Goal: Task Accomplishment & Management: Complete application form

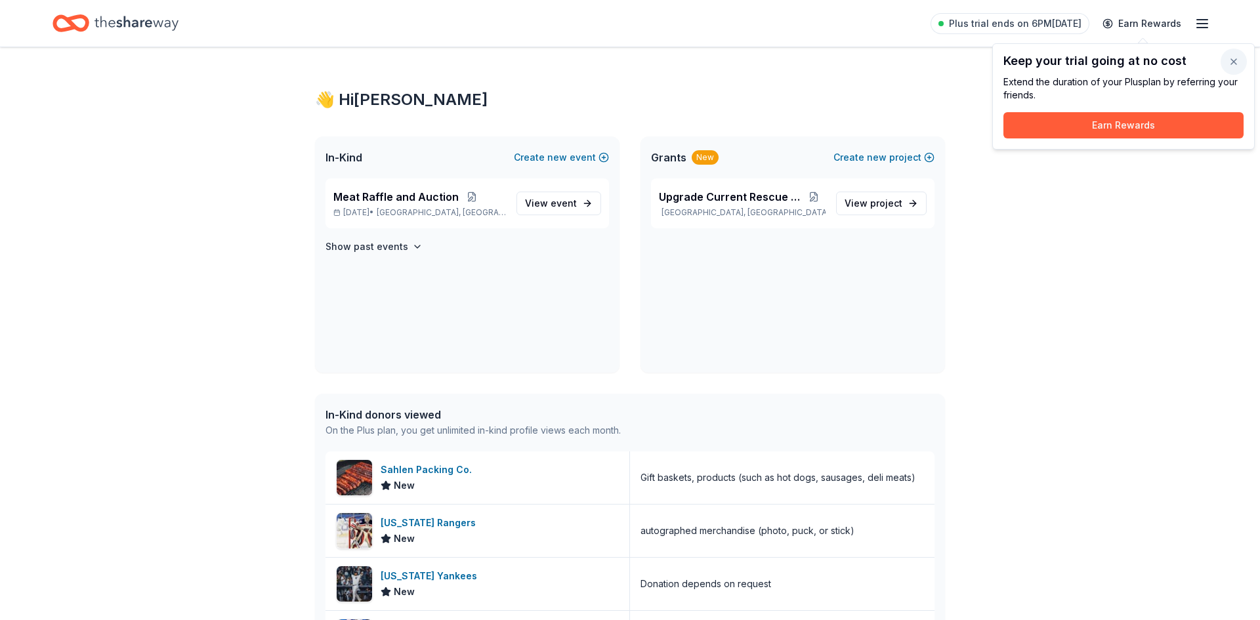
click at [1237, 66] on button "button" at bounding box center [1233, 62] width 26 height 26
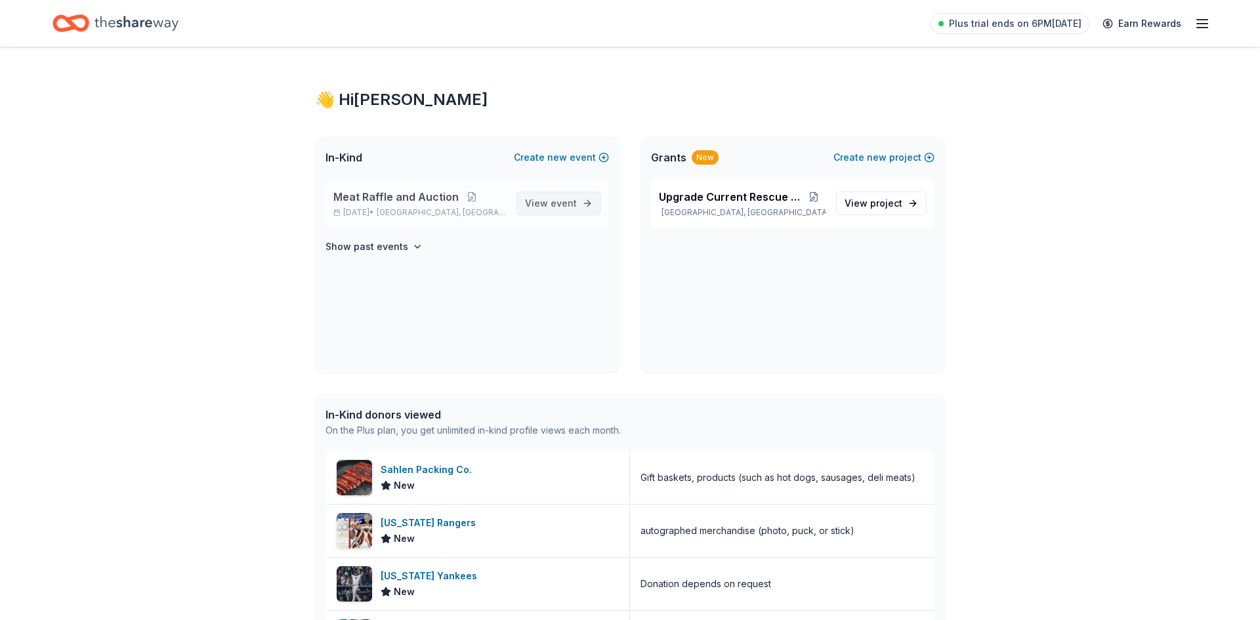
click at [553, 195] on span "View event" at bounding box center [551, 203] width 52 height 16
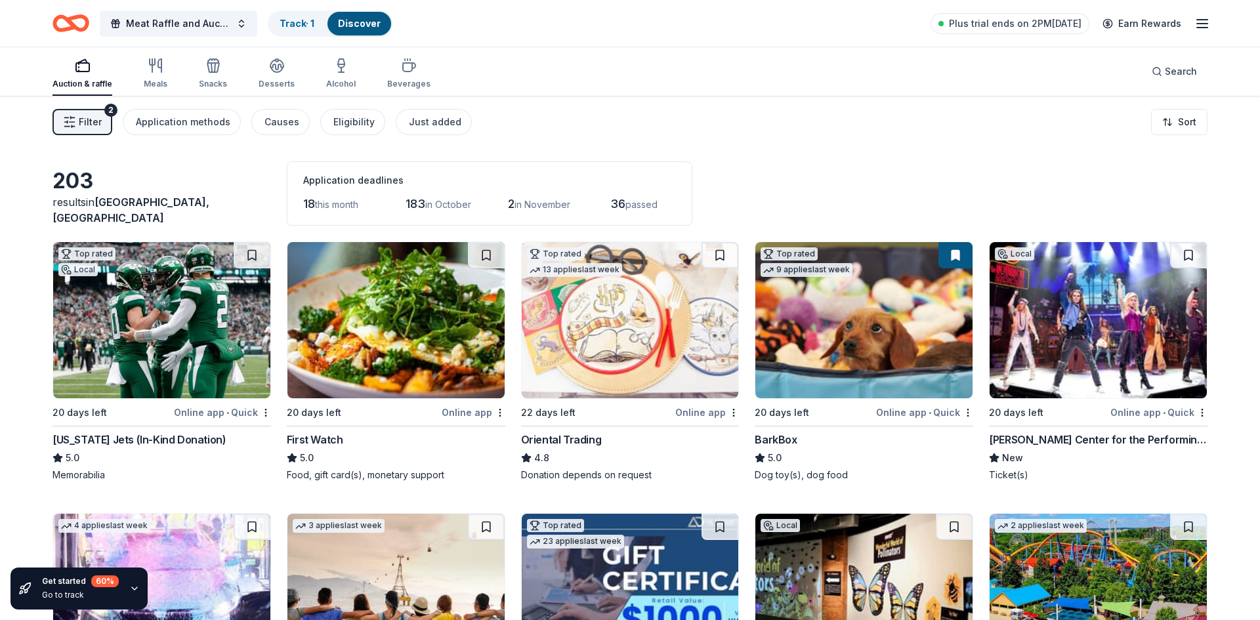
click at [197, 301] on img at bounding box center [161, 320] width 217 height 156
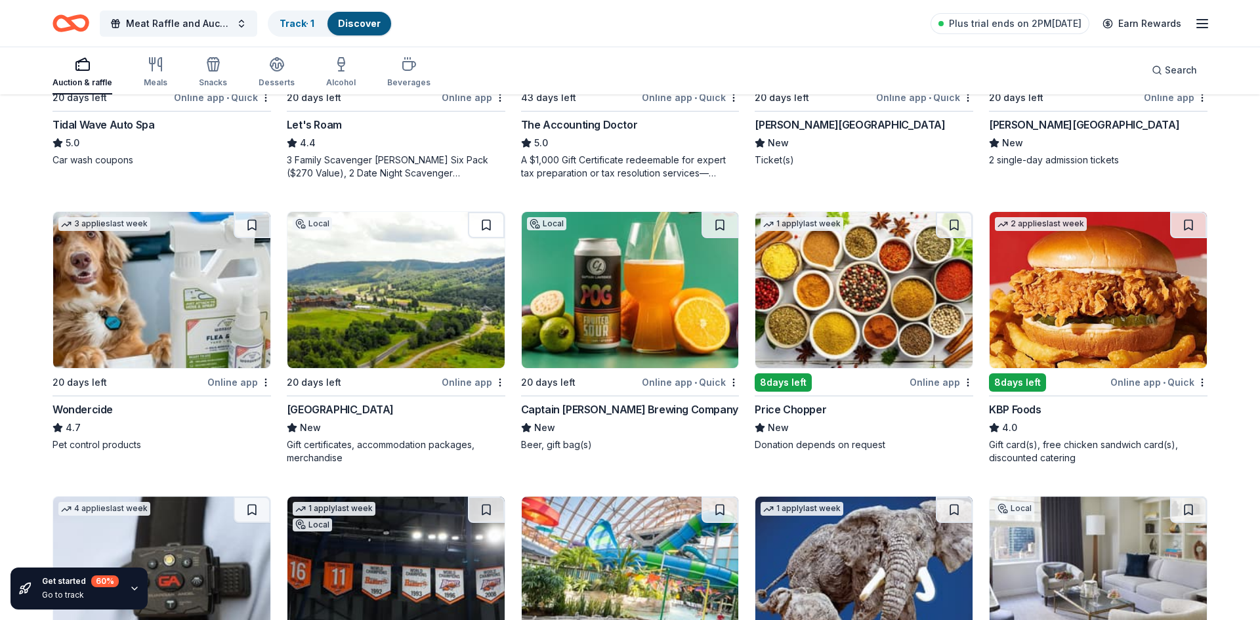
click at [45, 491] on div "203 results in Dansville, NY Application deadlines 18 this month 183 in October…" at bounding box center [630, 181] width 1260 height 1345
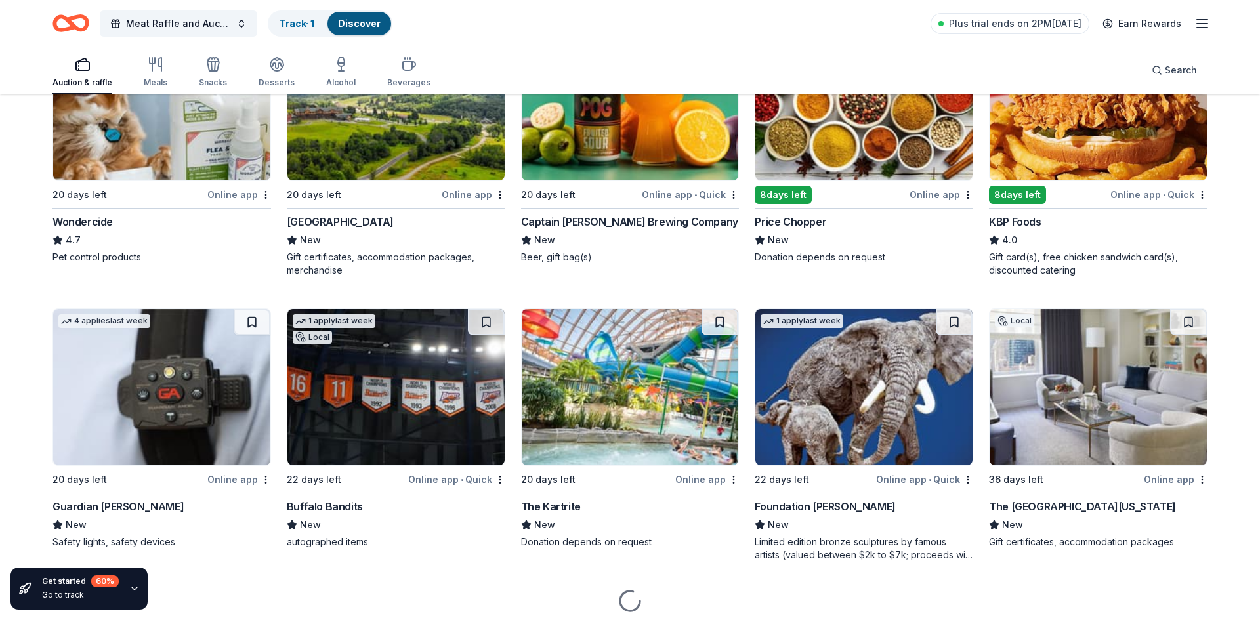
scroll to position [787, 0]
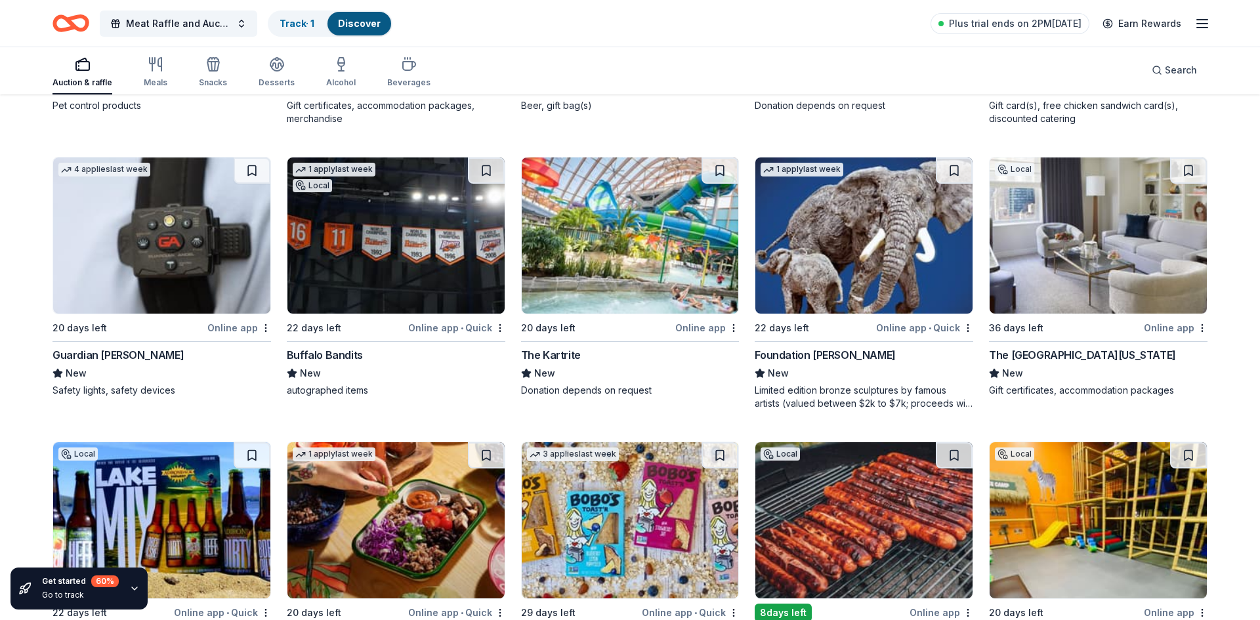
click at [37, 504] on div "203 results in Dansville, NY Application deadlines 18 this month 183 in October…" at bounding box center [630, 127] width 1260 height 1914
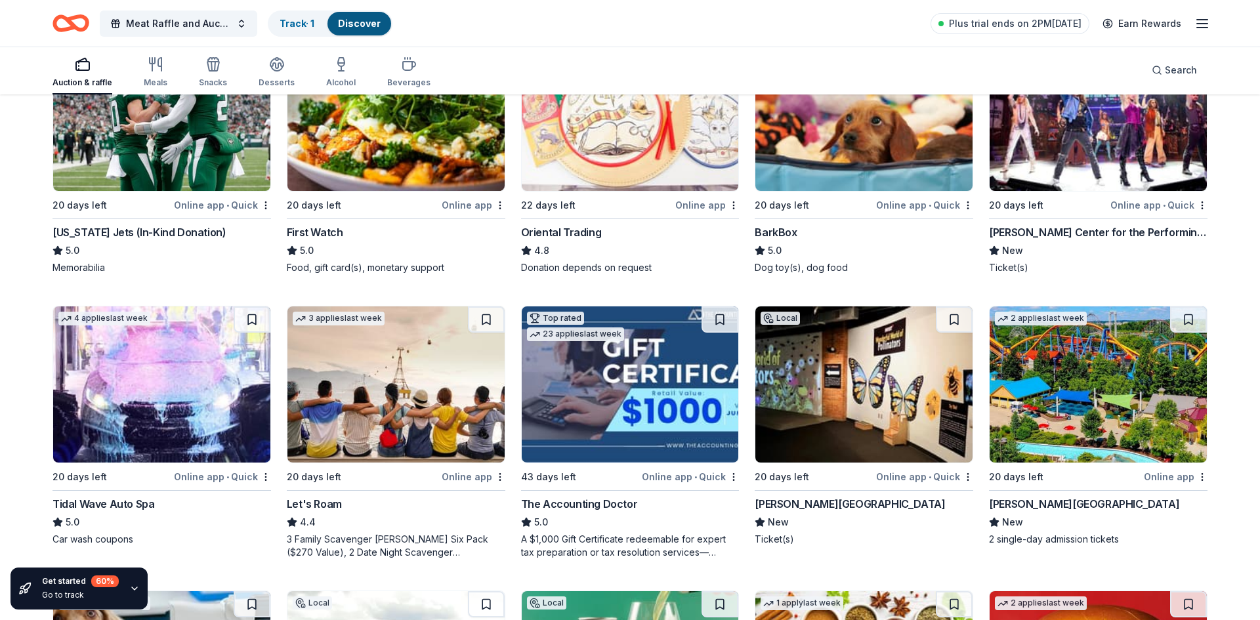
scroll to position [0, 0]
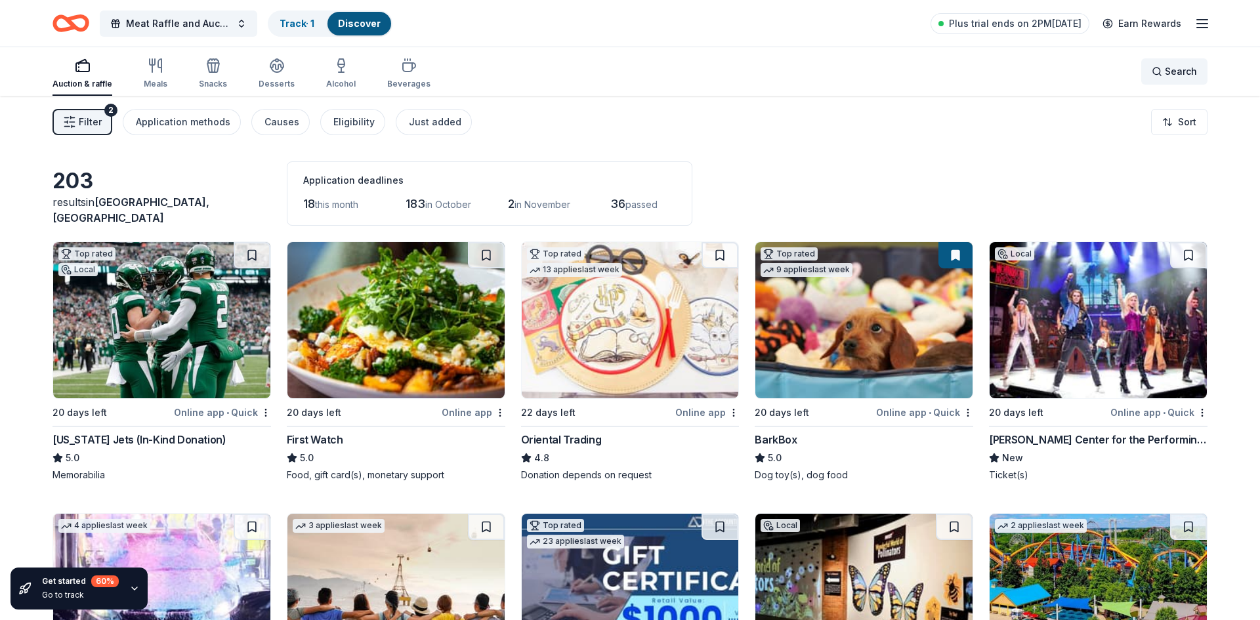
click at [1165, 73] on span "Search" at bounding box center [1180, 72] width 32 height 16
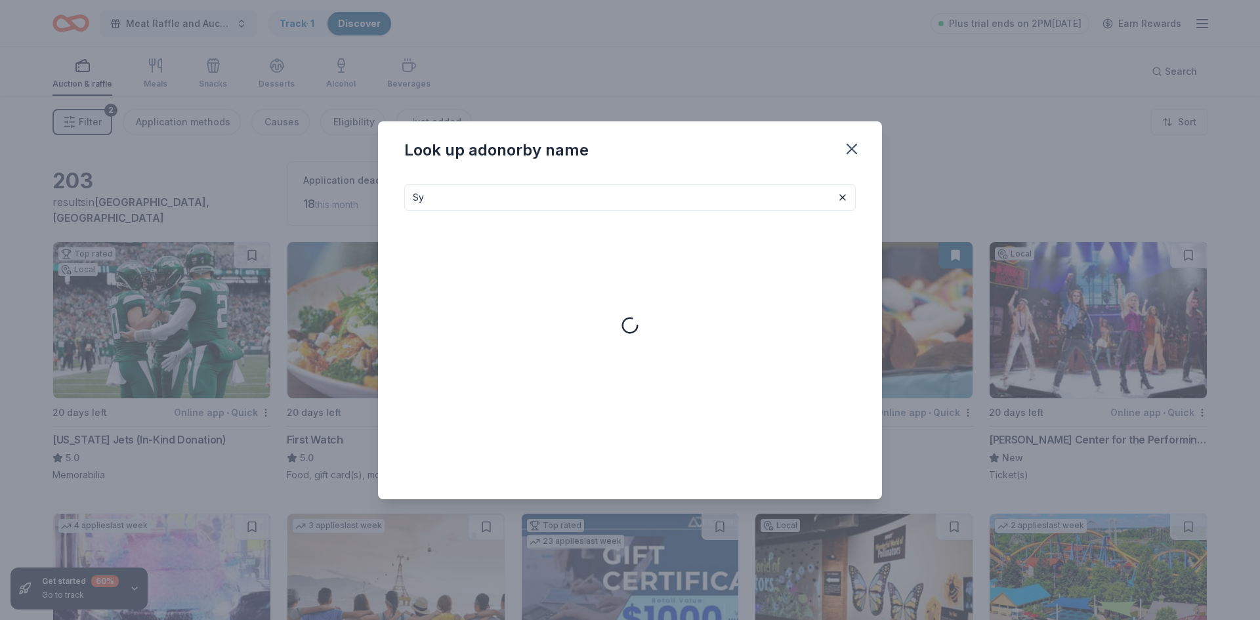
type input "S"
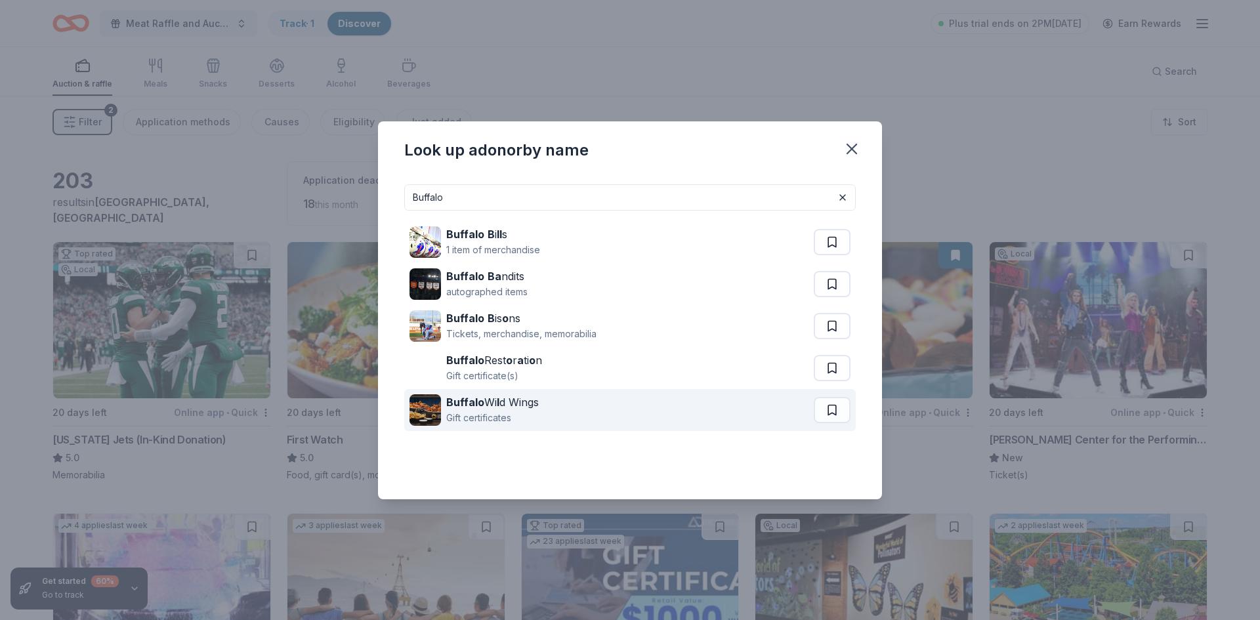
type input "Buffalo"
click at [509, 413] on div "Gift certificates" at bounding box center [492, 418] width 93 height 16
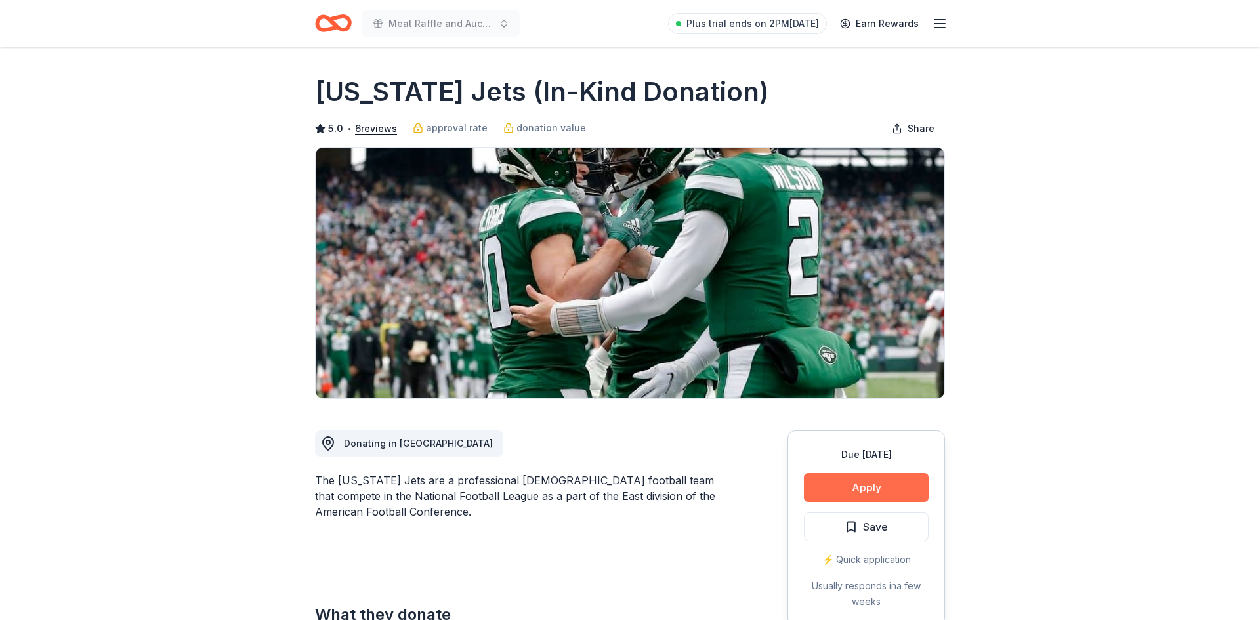
click at [871, 490] on button "Apply" at bounding box center [866, 487] width 125 height 29
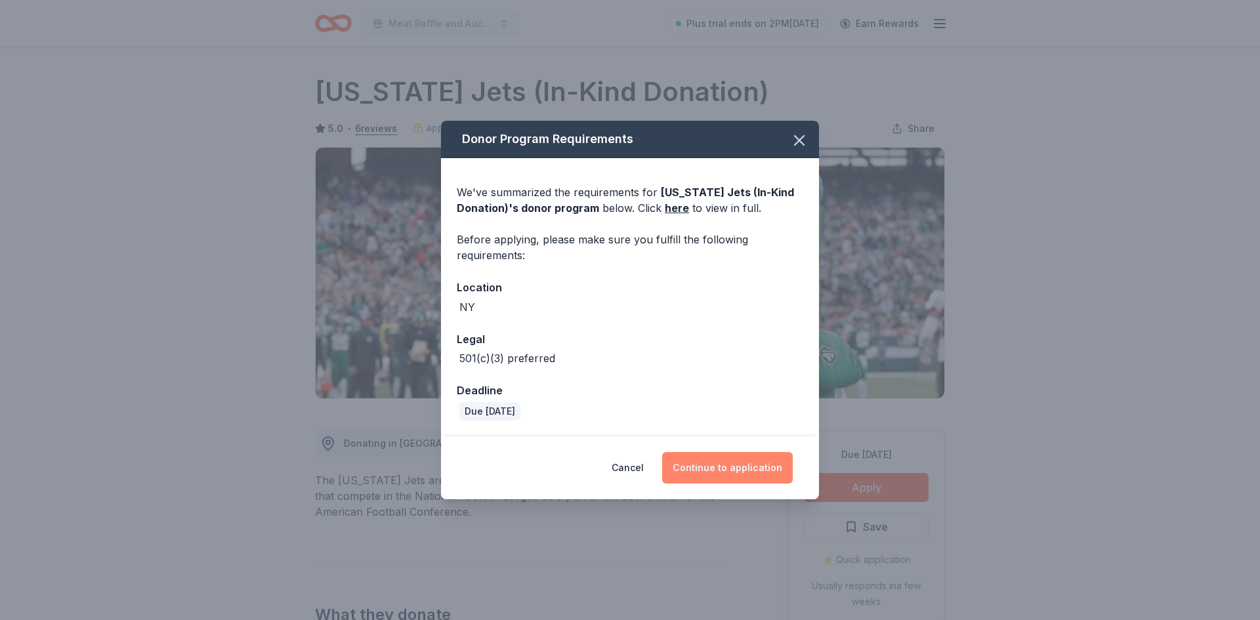
click at [710, 466] on button "Continue to application" at bounding box center [727, 467] width 131 height 31
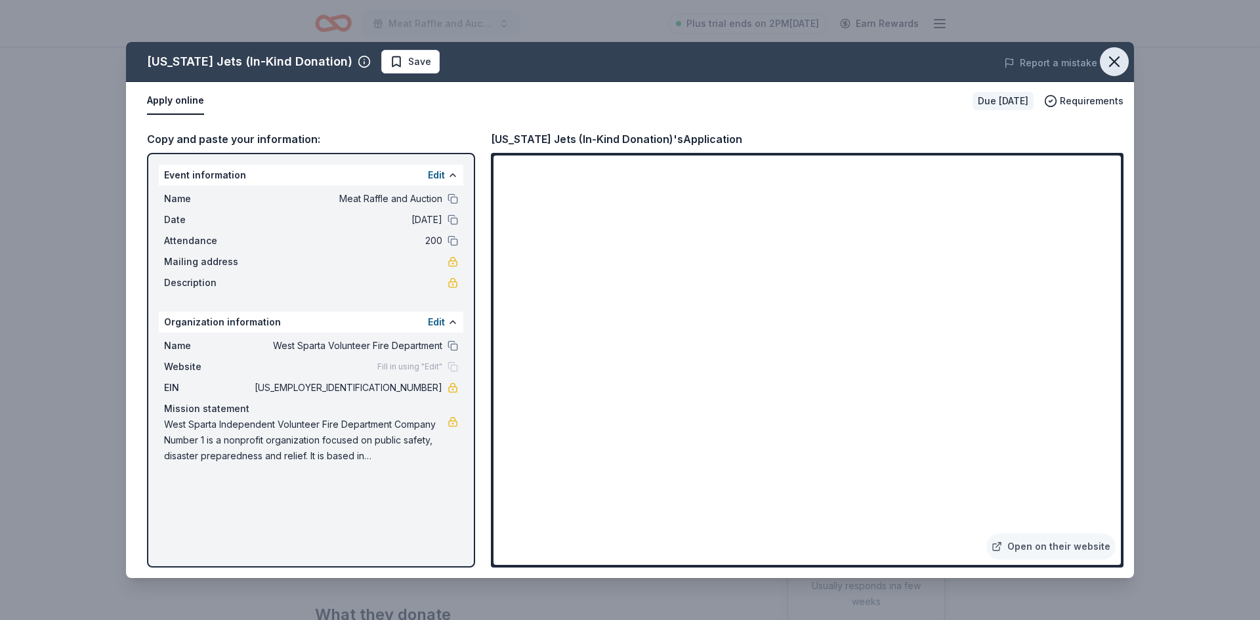
click at [1109, 60] on icon "button" at bounding box center [1114, 61] width 18 height 18
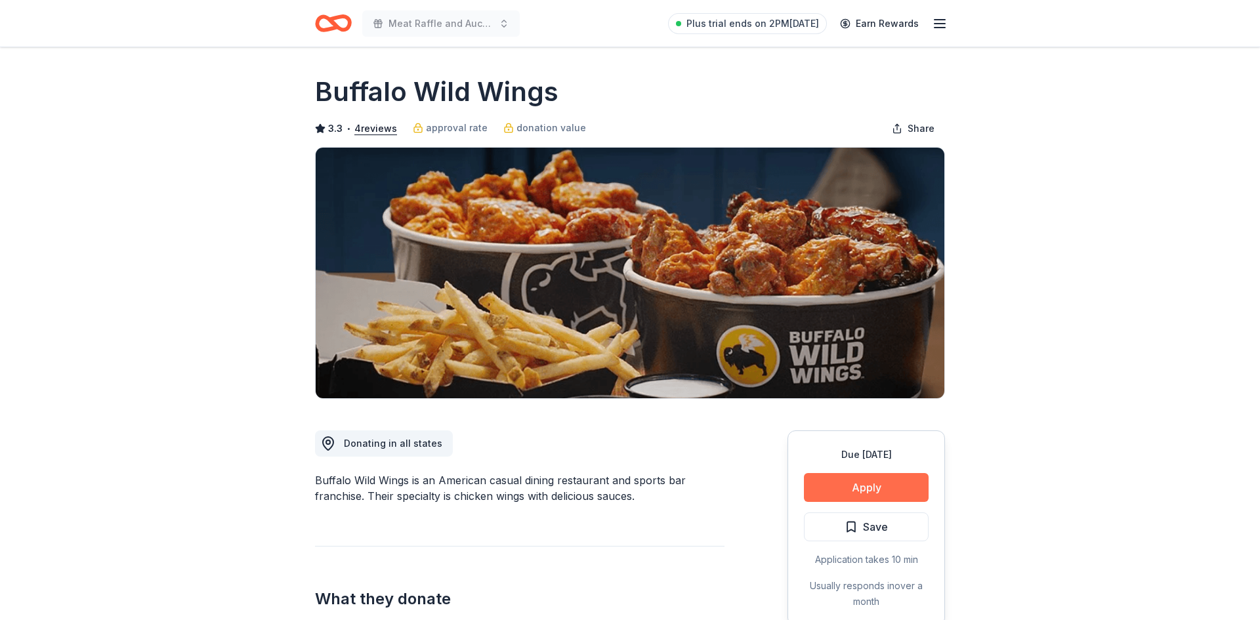
click at [870, 487] on button "Apply" at bounding box center [866, 487] width 125 height 29
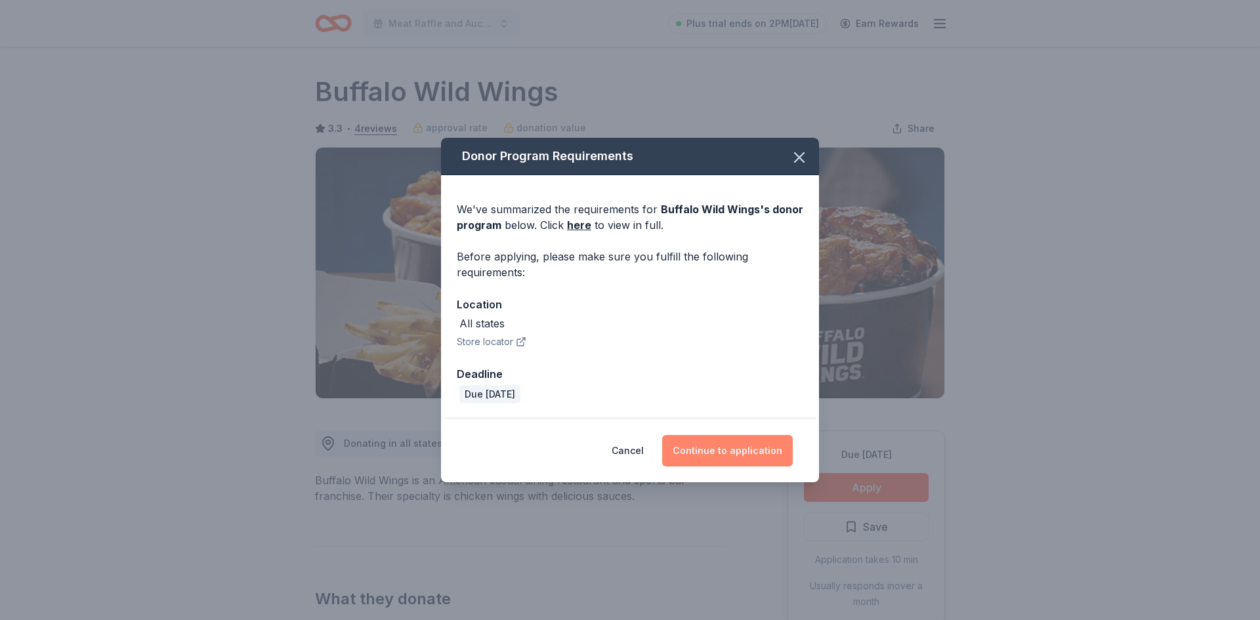
click at [712, 446] on button "Continue to application" at bounding box center [727, 450] width 131 height 31
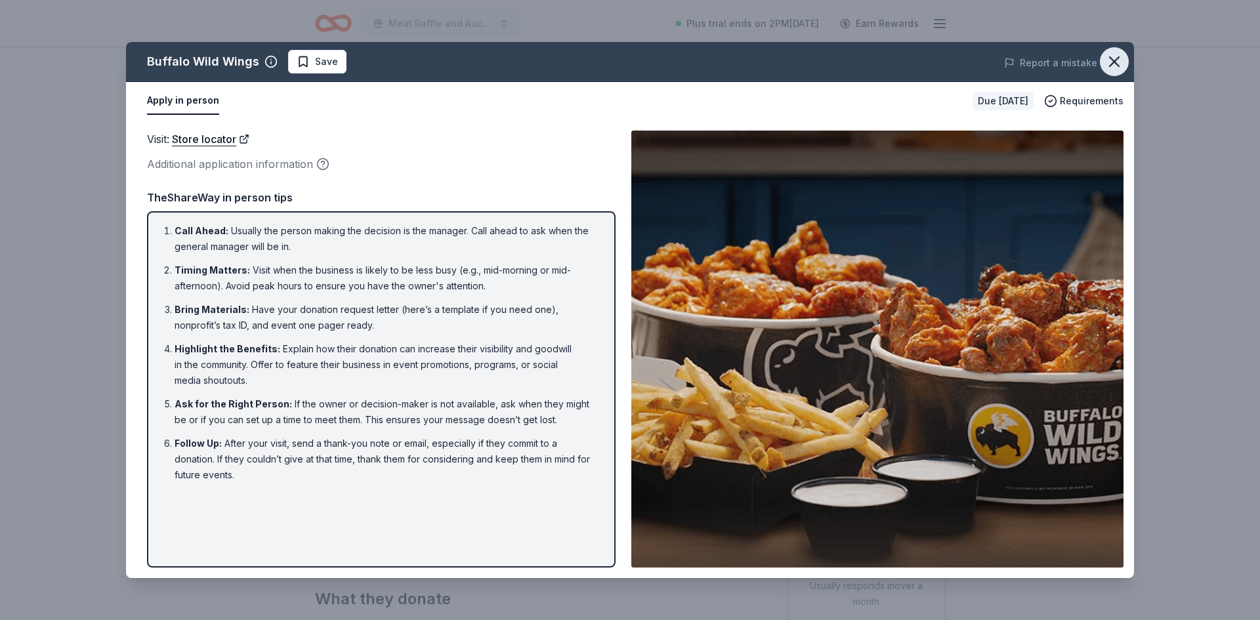
click at [1107, 64] on icon "button" at bounding box center [1114, 61] width 18 height 18
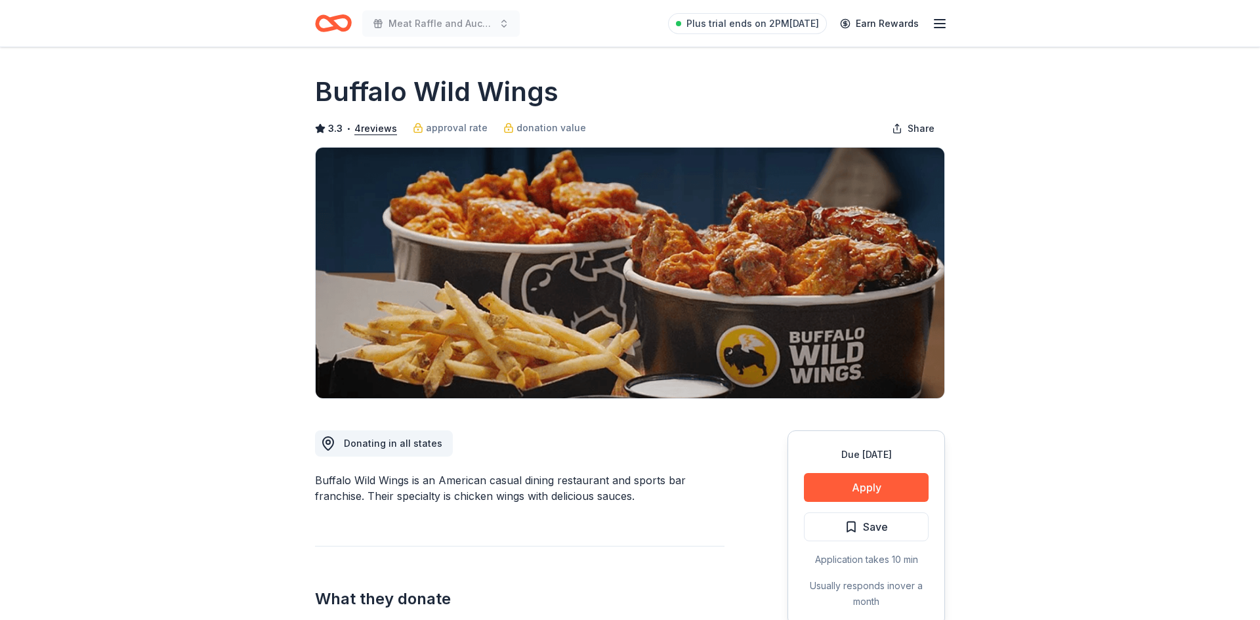
click at [336, 26] on icon "Home" at bounding box center [339, 22] width 20 height 13
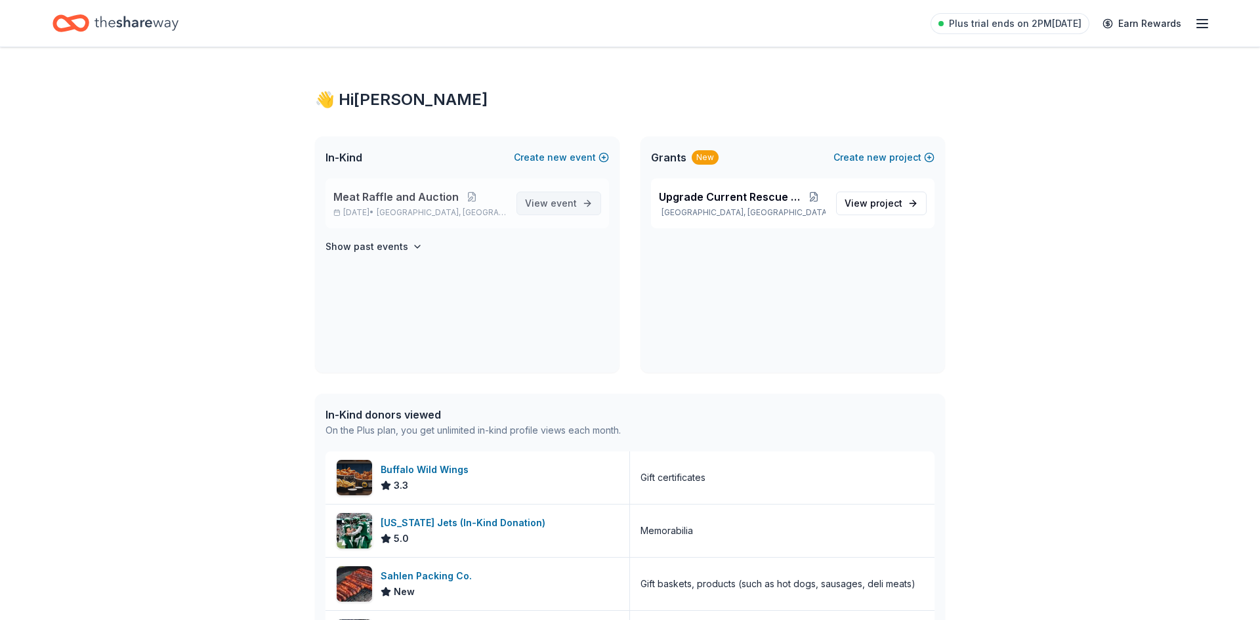
click at [575, 202] on span "event" at bounding box center [563, 202] width 26 height 11
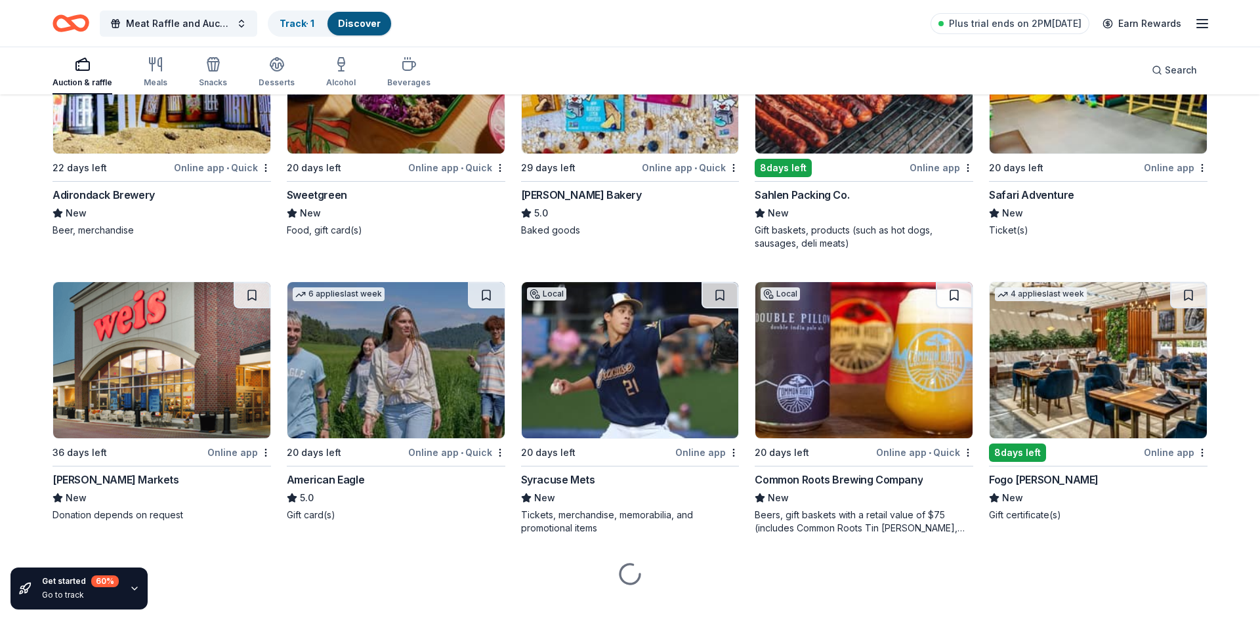
scroll to position [1390, 0]
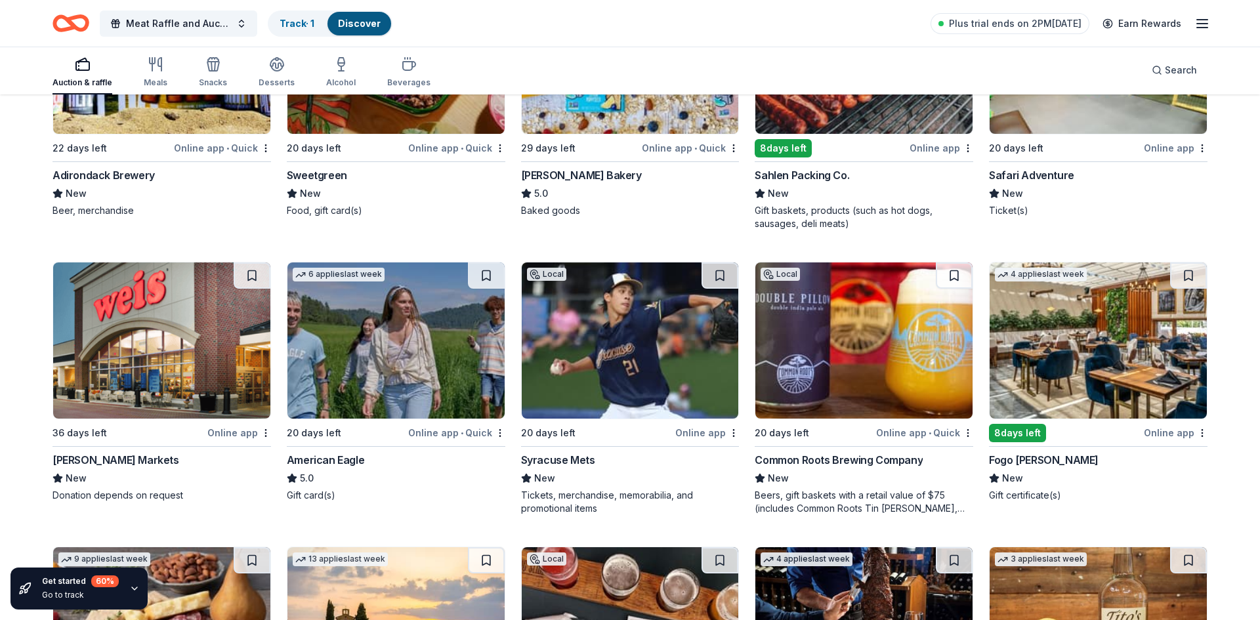
click at [402, 332] on img at bounding box center [395, 340] width 217 height 156
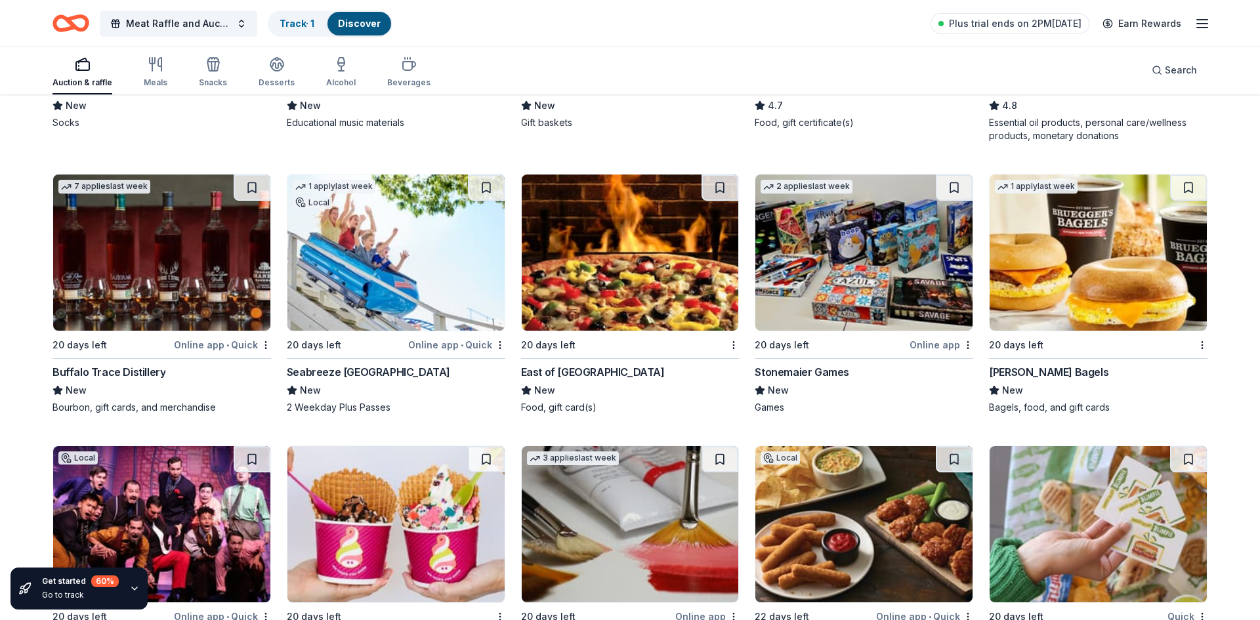
scroll to position [3191, 0]
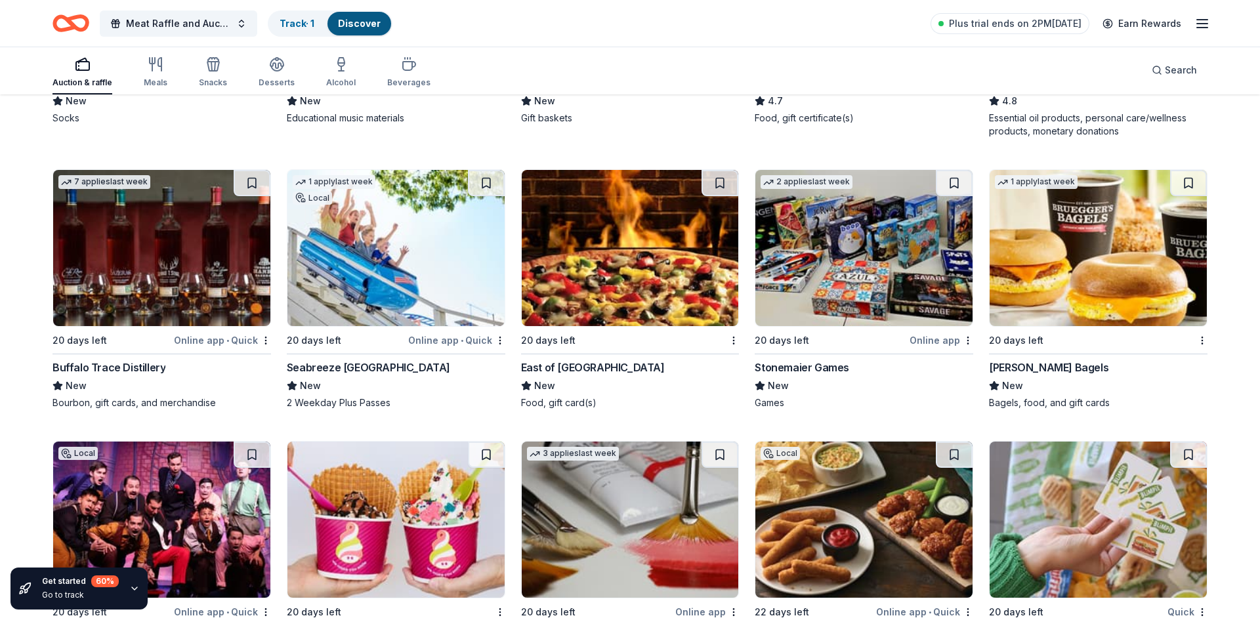
click at [154, 228] on img at bounding box center [161, 248] width 217 height 156
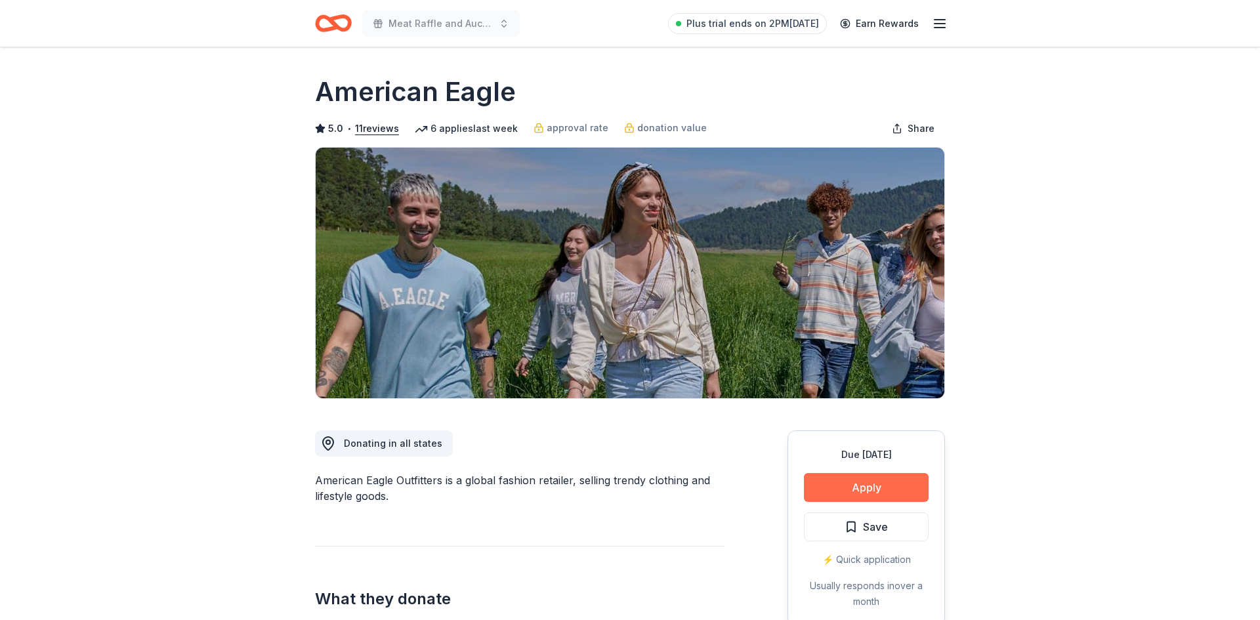
click at [879, 480] on button "Apply" at bounding box center [866, 487] width 125 height 29
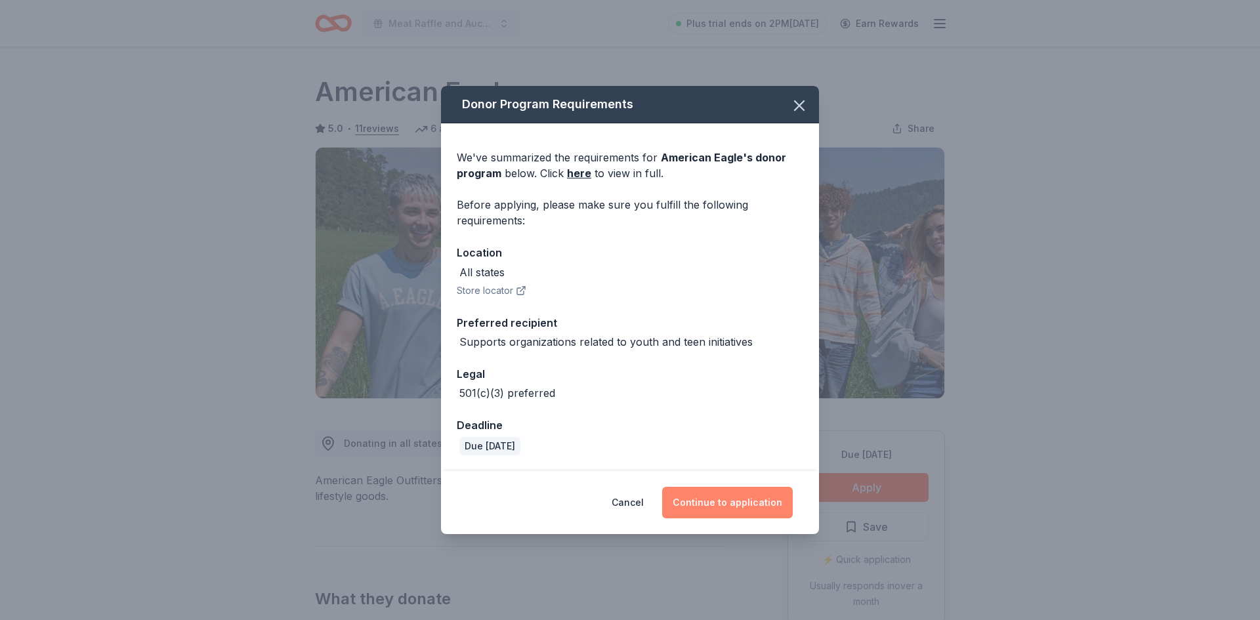
click at [739, 498] on button "Continue to application" at bounding box center [727, 502] width 131 height 31
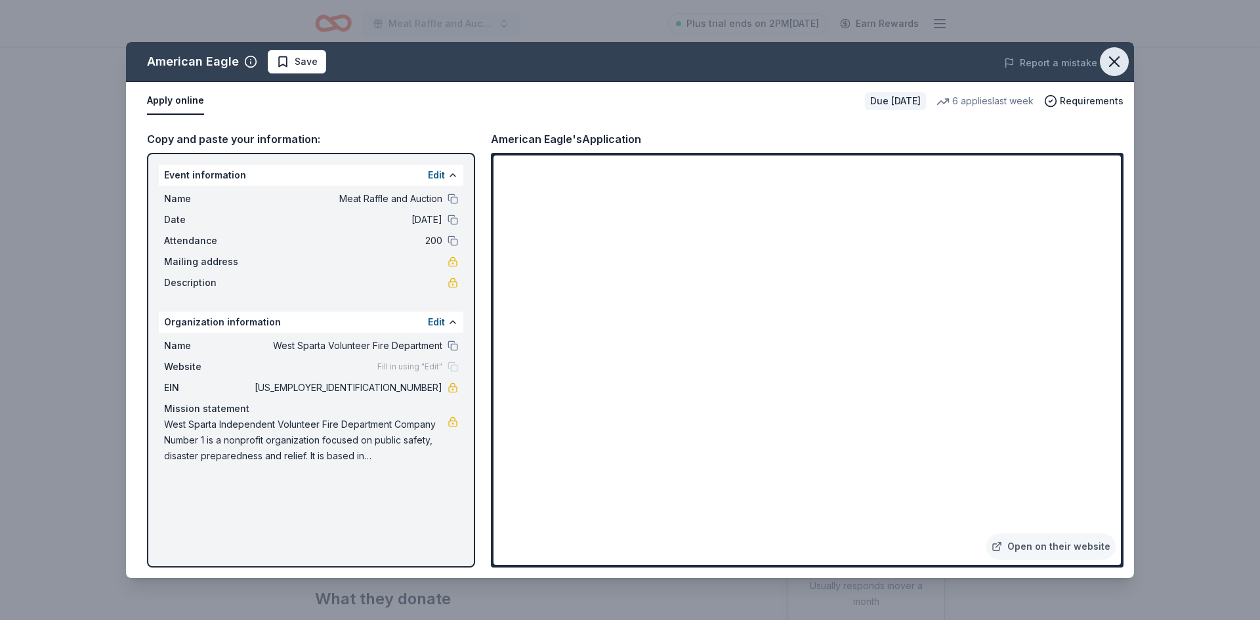
click at [1119, 70] on icon "button" at bounding box center [1114, 61] width 18 height 18
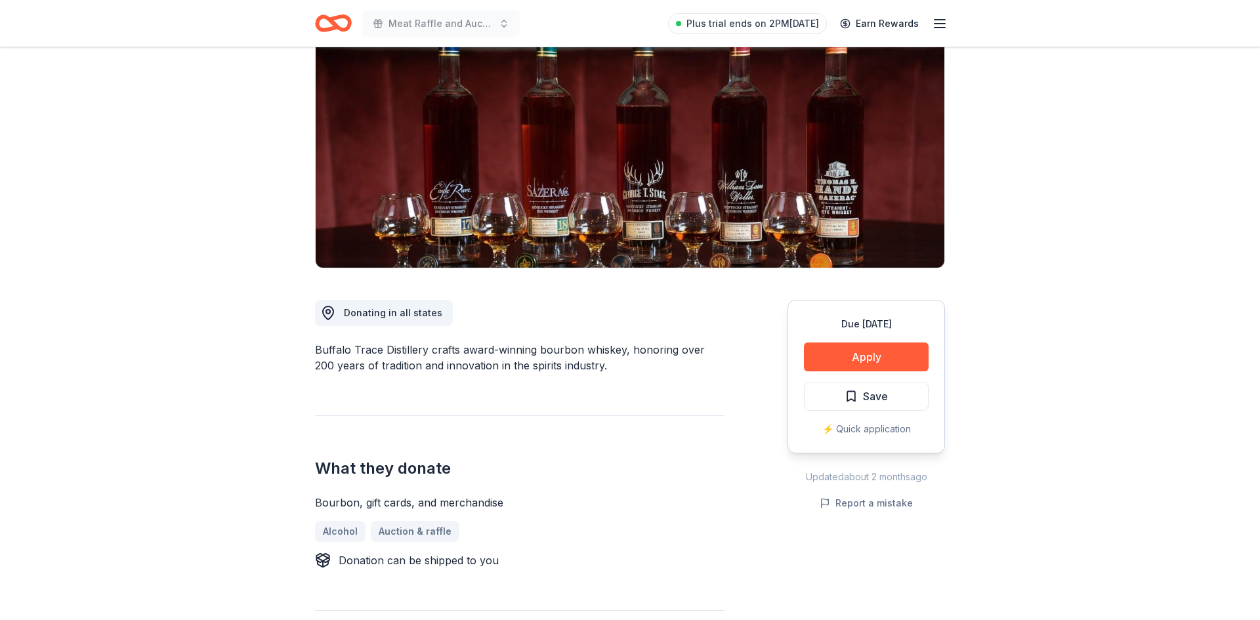
scroll to position [124, 0]
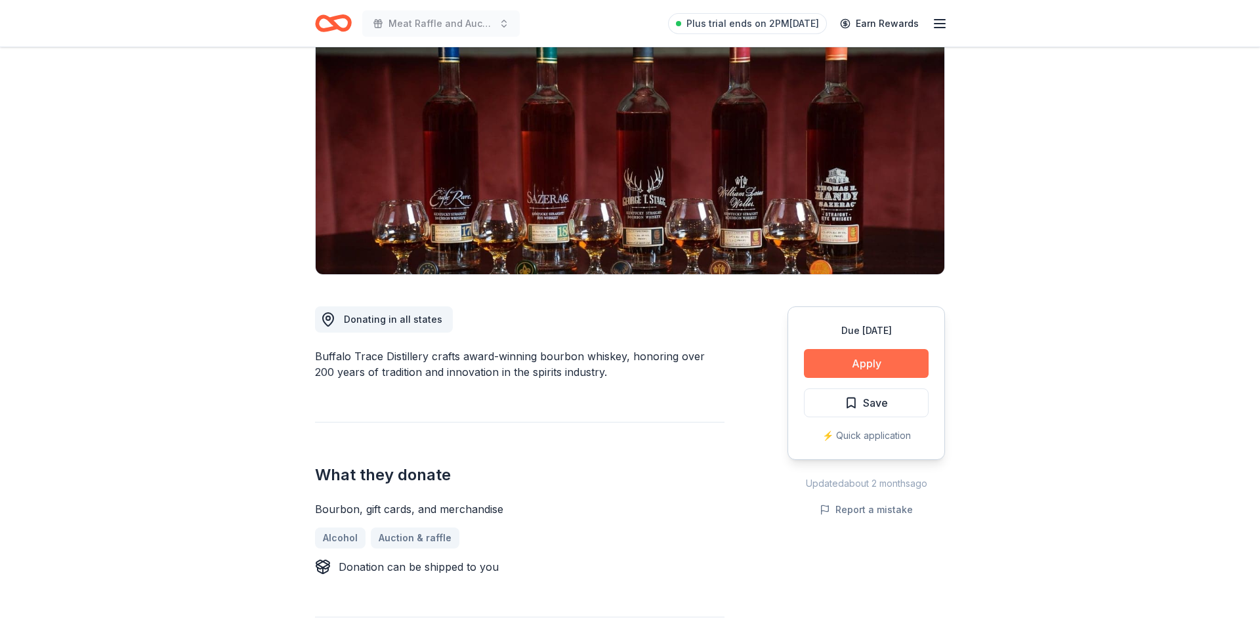
click at [869, 354] on button "Apply" at bounding box center [866, 363] width 125 height 29
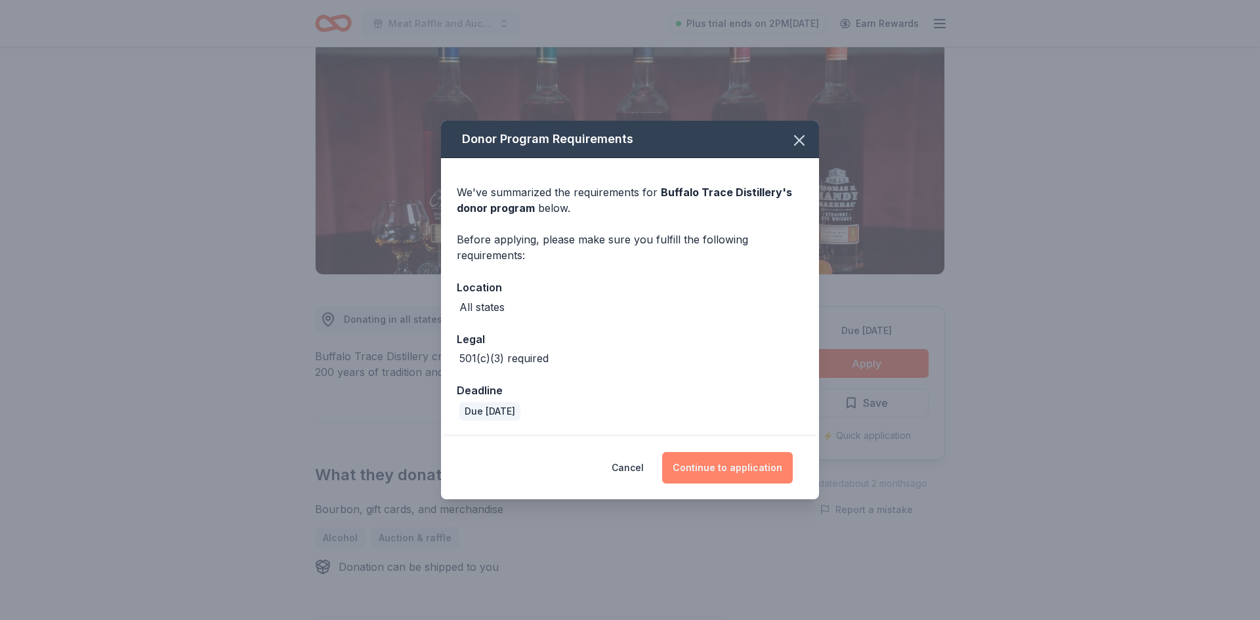
click at [693, 453] on button "Continue to application" at bounding box center [727, 467] width 131 height 31
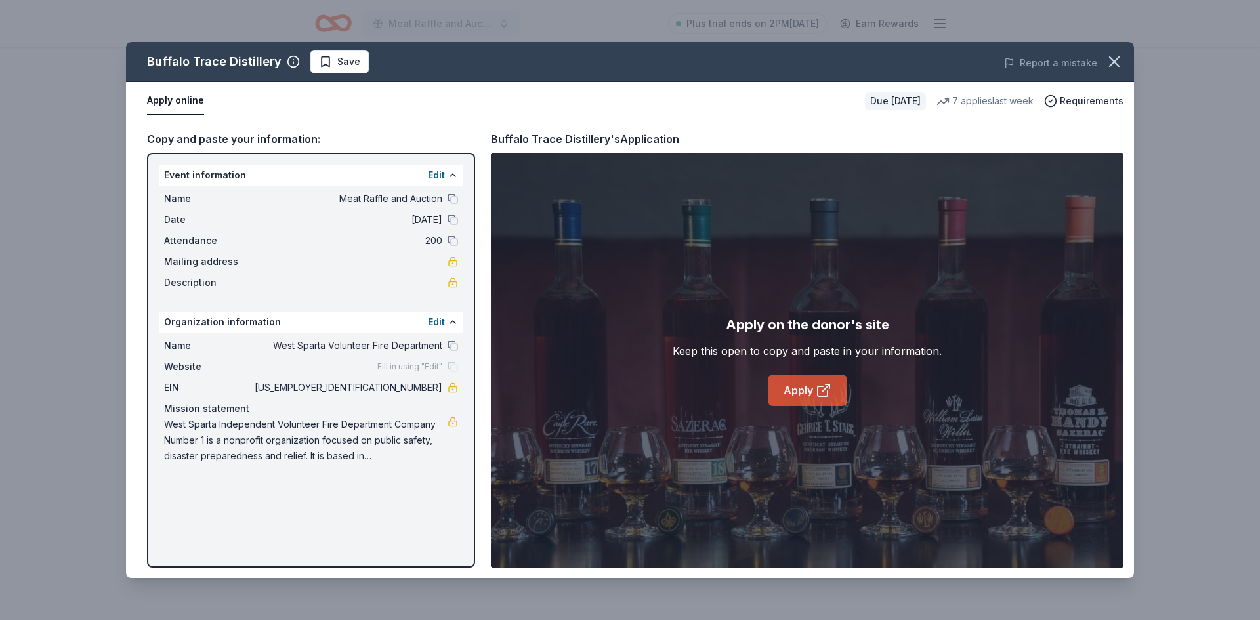
click at [804, 400] on link "Apply" at bounding box center [807, 390] width 79 height 31
click at [789, 387] on link "Apply" at bounding box center [807, 390] width 79 height 31
click at [1116, 63] on icon "button" at bounding box center [1113, 61] width 9 height 9
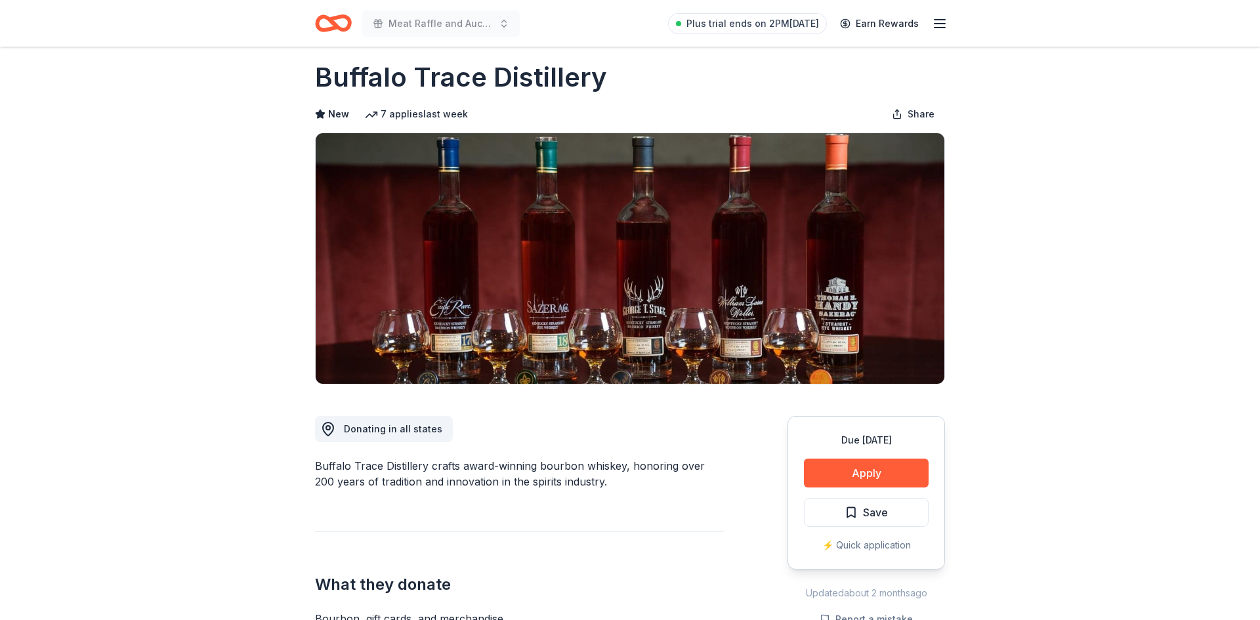
scroll to position [0, 0]
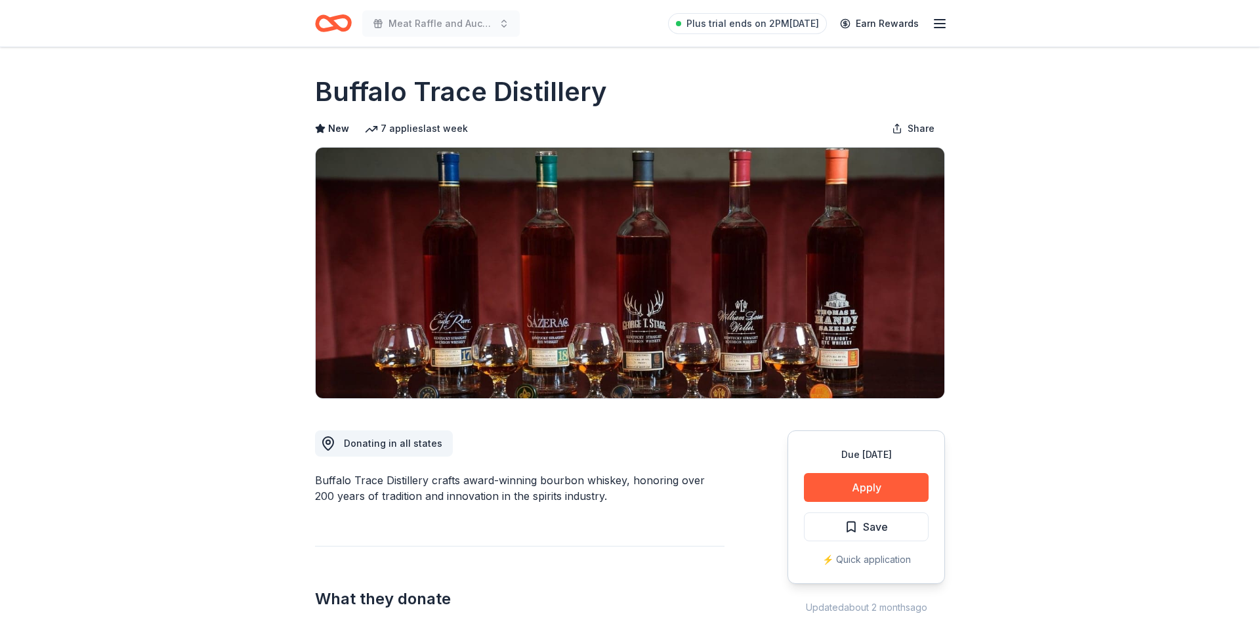
click at [330, 21] on icon "Home" at bounding box center [339, 22] width 20 height 13
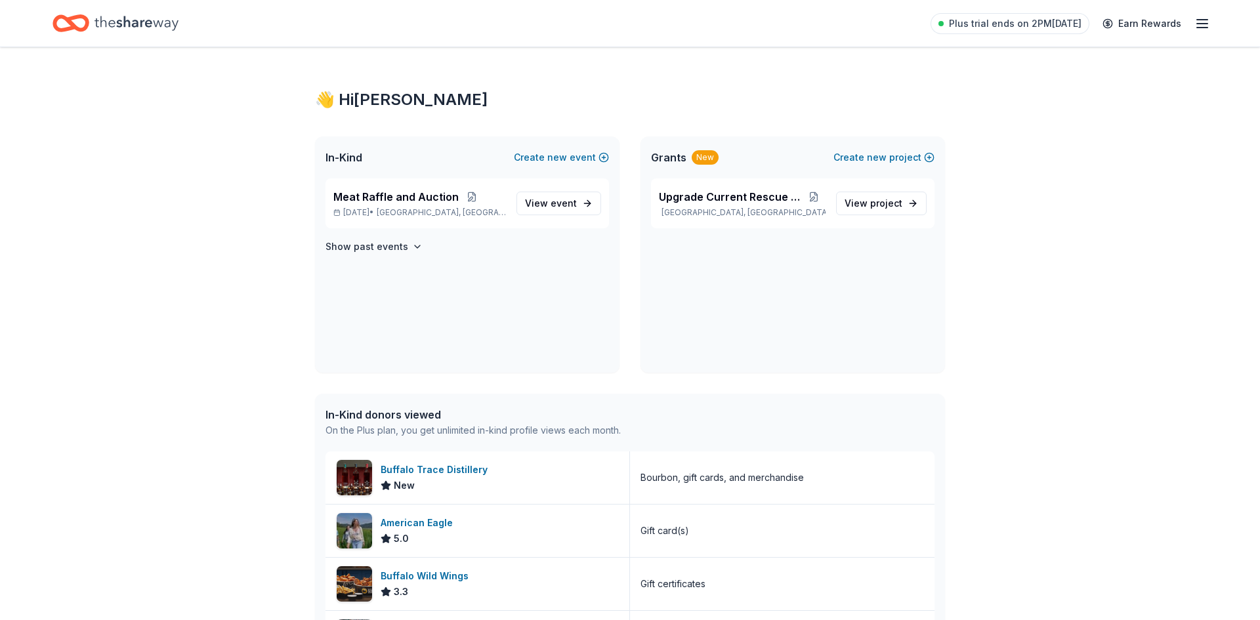
click at [66, 29] on icon "Home" at bounding box center [64, 22] width 20 height 13
click at [548, 207] on span "View event" at bounding box center [551, 203] width 52 height 16
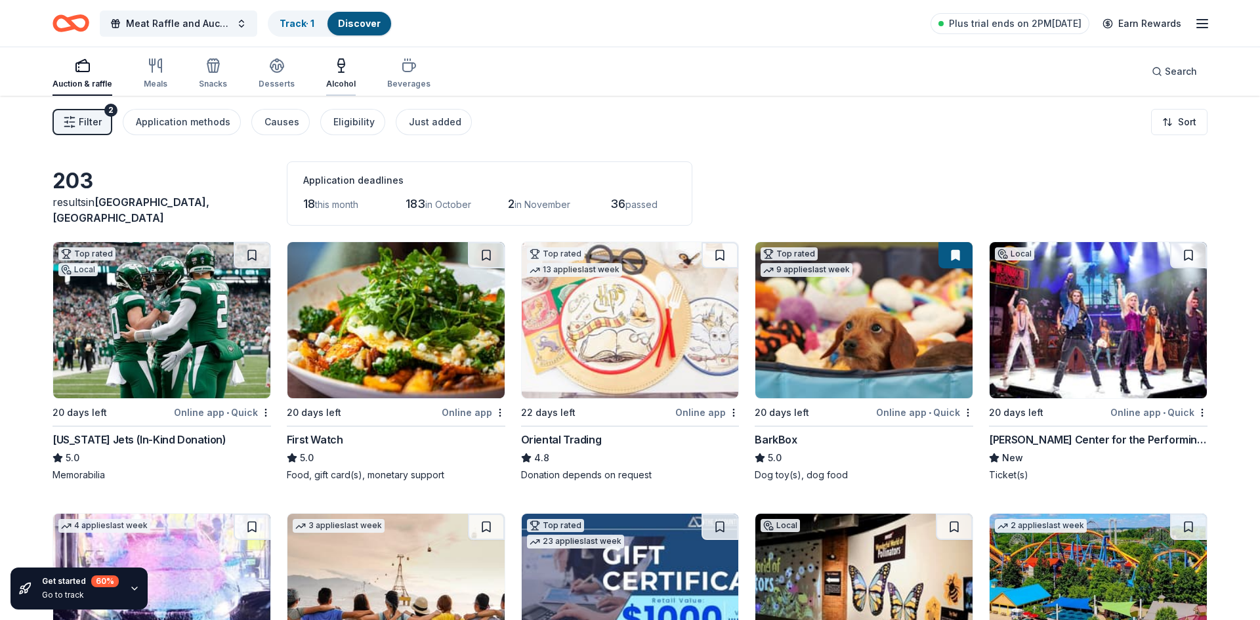
click at [342, 72] on icon "button" at bounding box center [341, 66] width 16 height 16
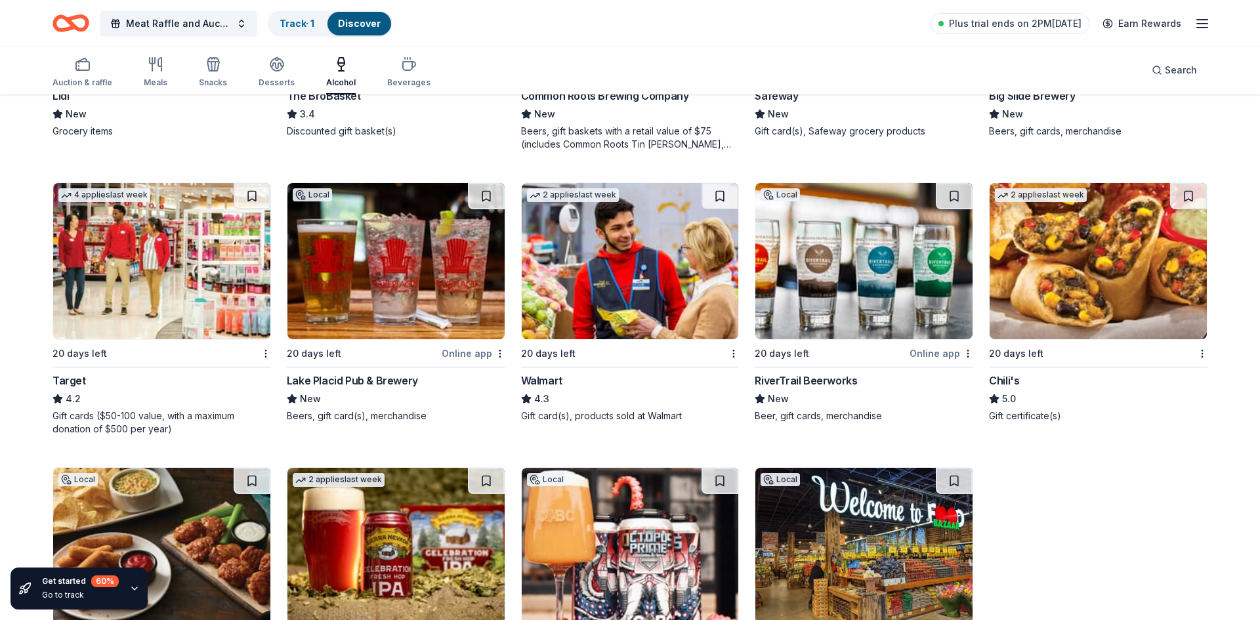
scroll to position [729, 0]
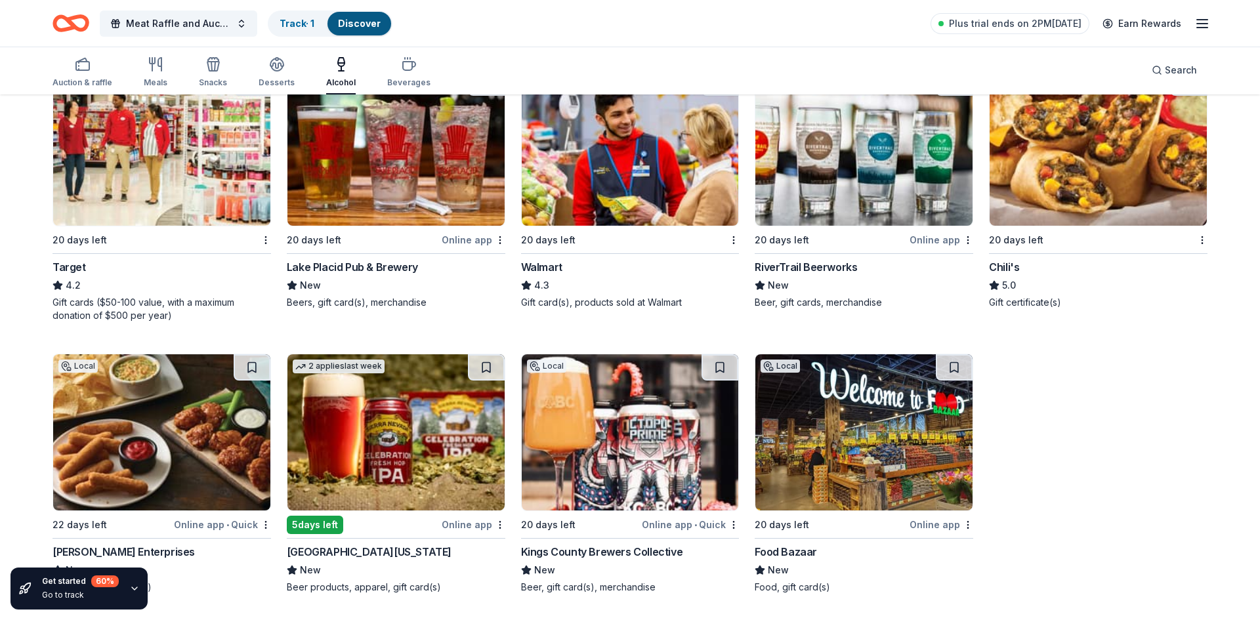
click at [416, 419] on img at bounding box center [395, 432] width 217 height 156
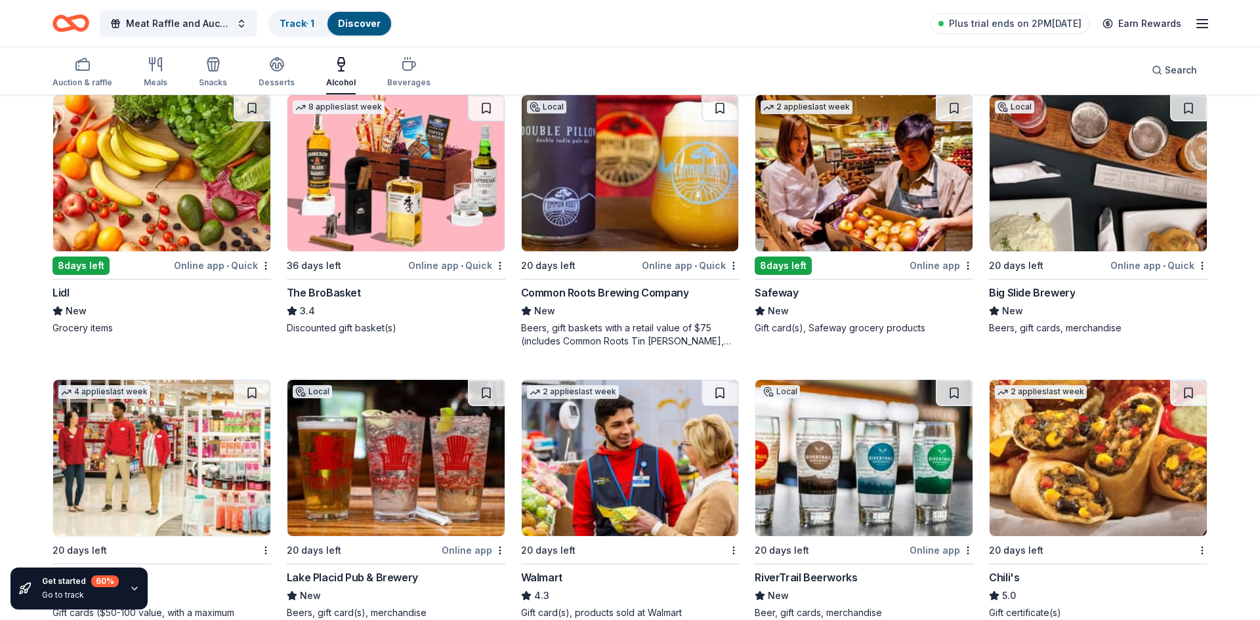
scroll to position [436, 0]
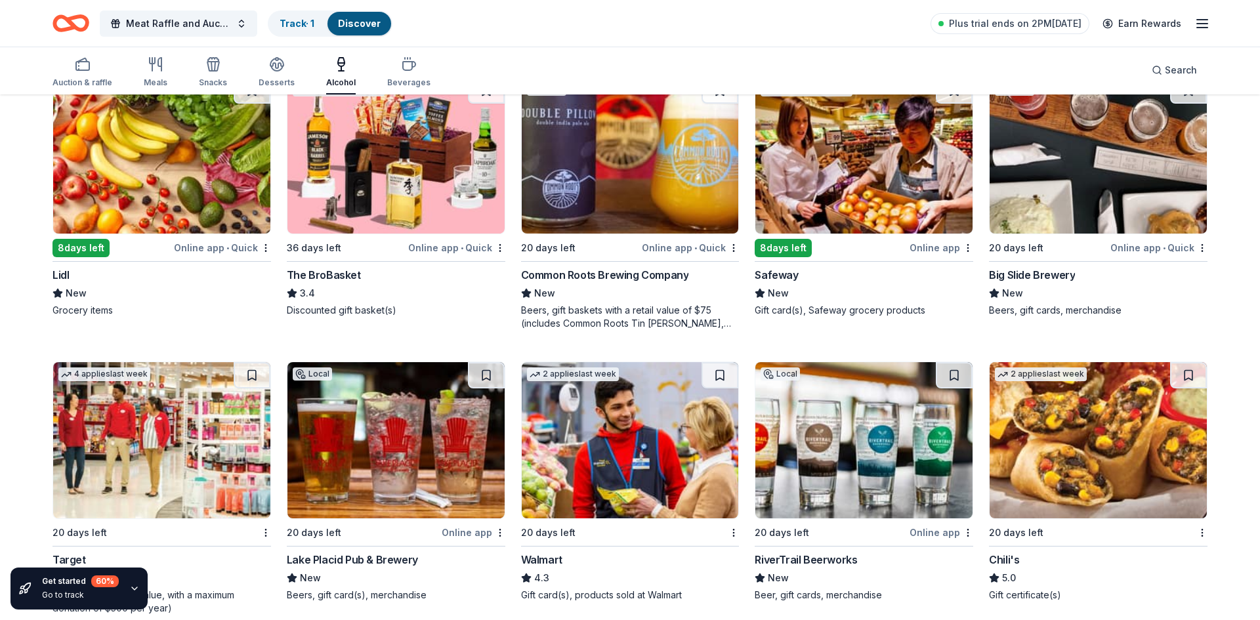
click at [1071, 415] on img at bounding box center [1097, 440] width 217 height 156
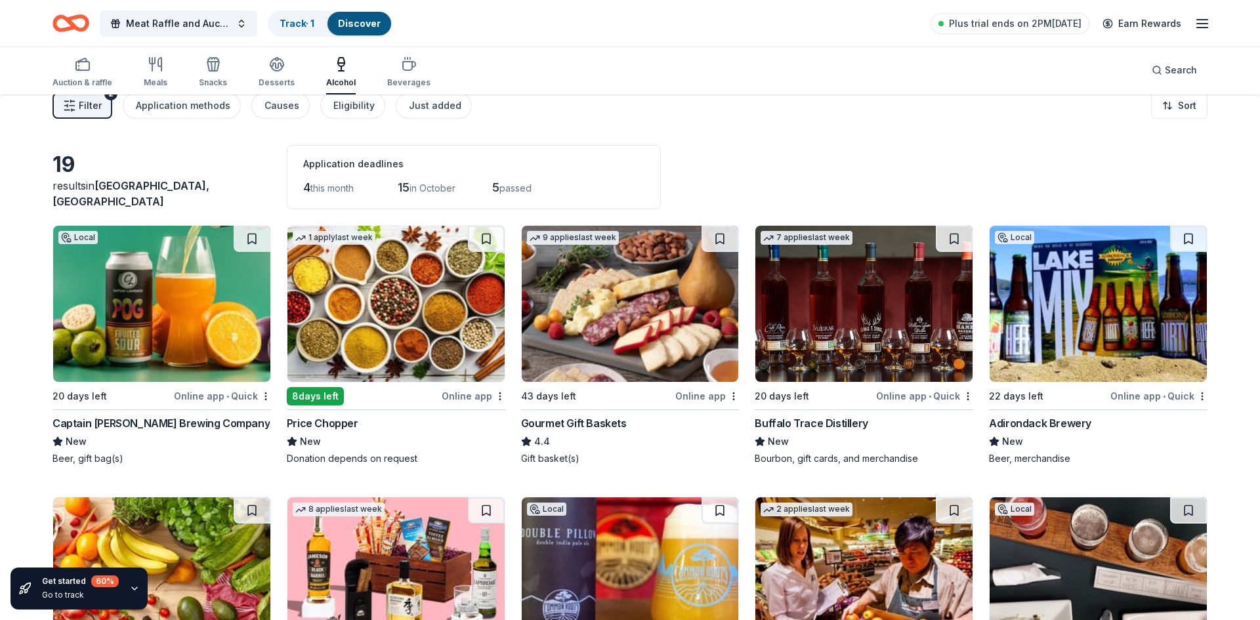
scroll to position [0, 0]
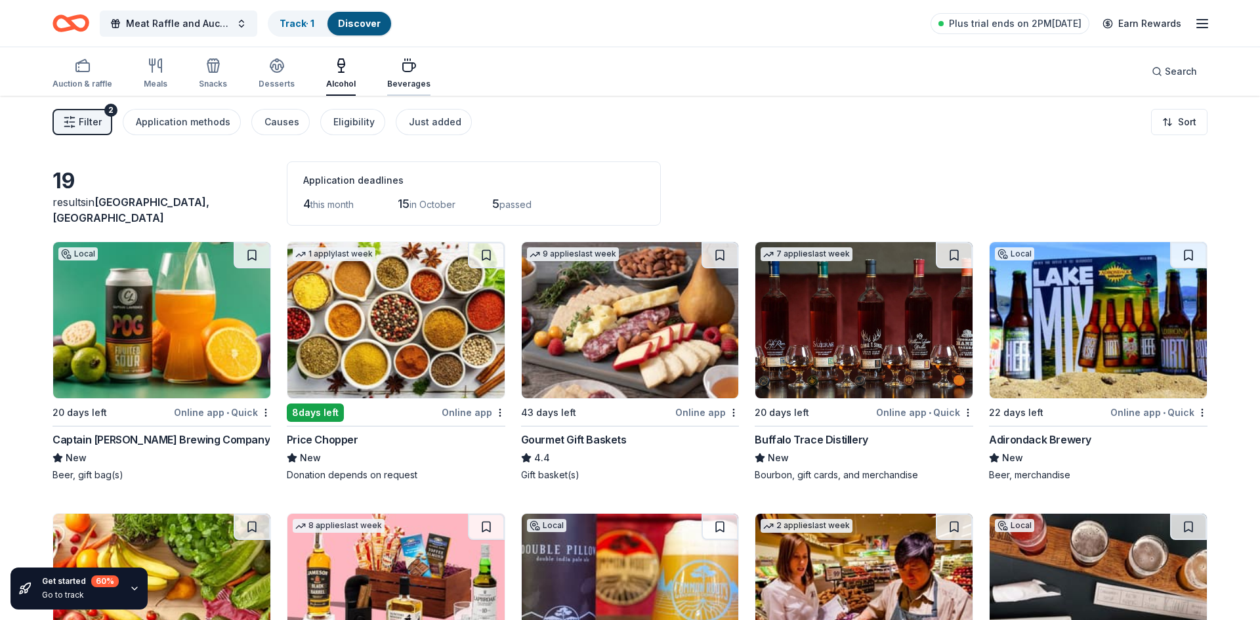
click at [403, 72] on icon "button" at bounding box center [409, 66] width 16 height 16
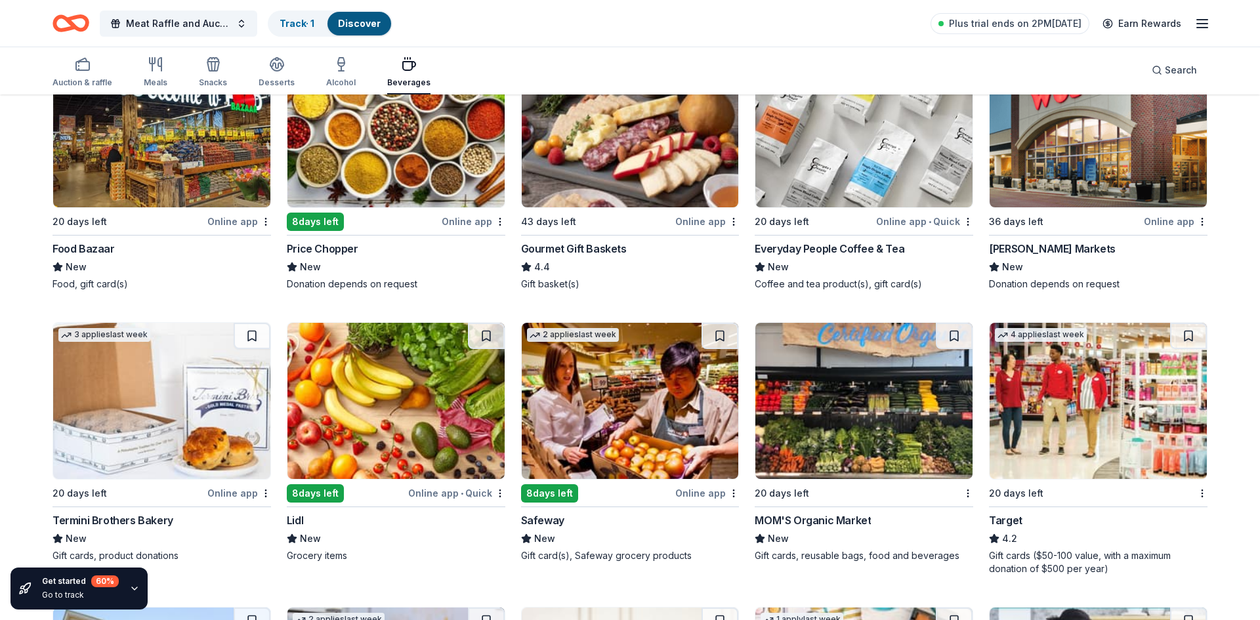
scroll to position [198, 0]
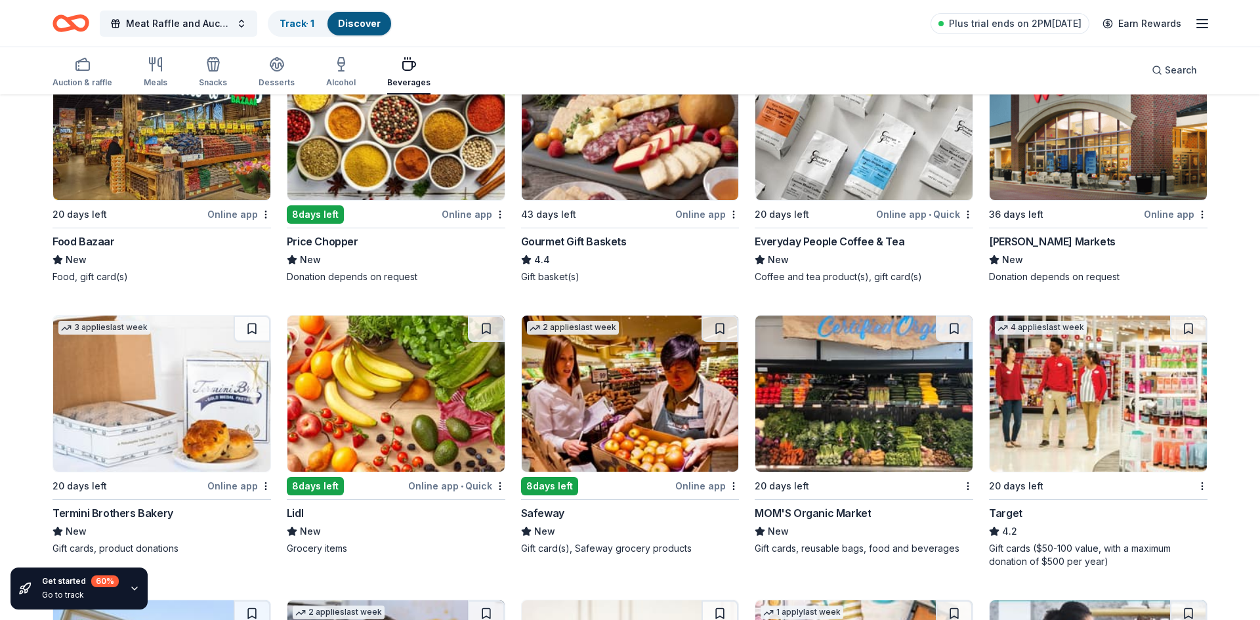
click at [58, 476] on div "3 applies last week 20 days left Online app Termini Brothers Bakery New Gift ca…" at bounding box center [161, 435] width 218 height 240
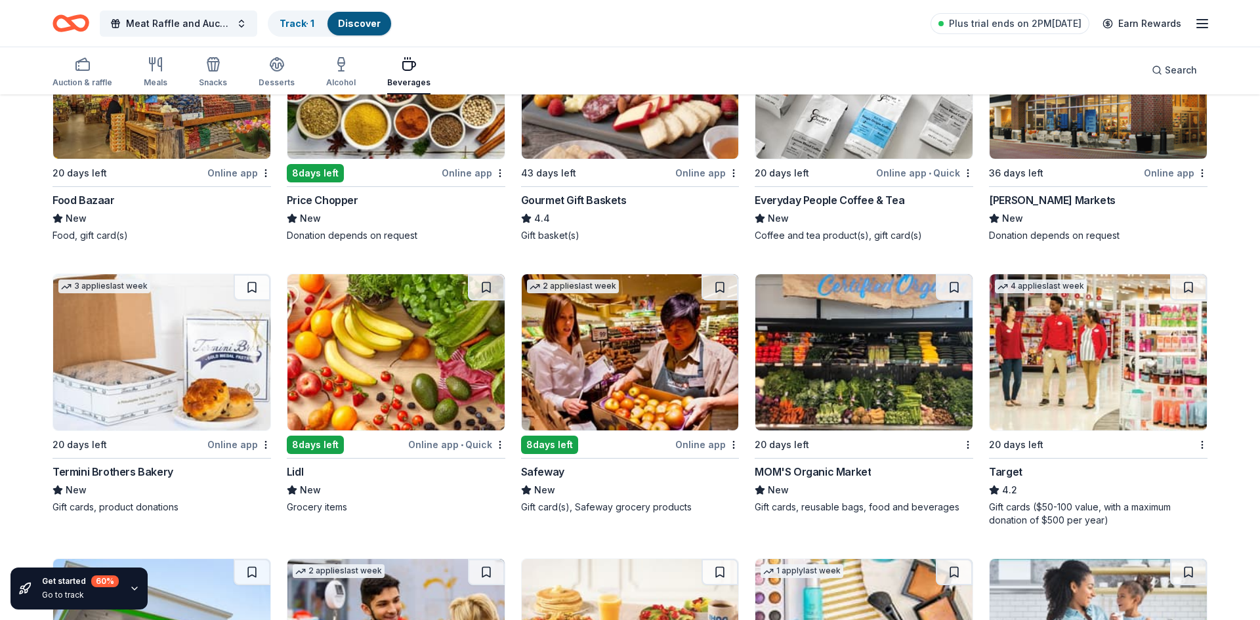
scroll to position [0, 0]
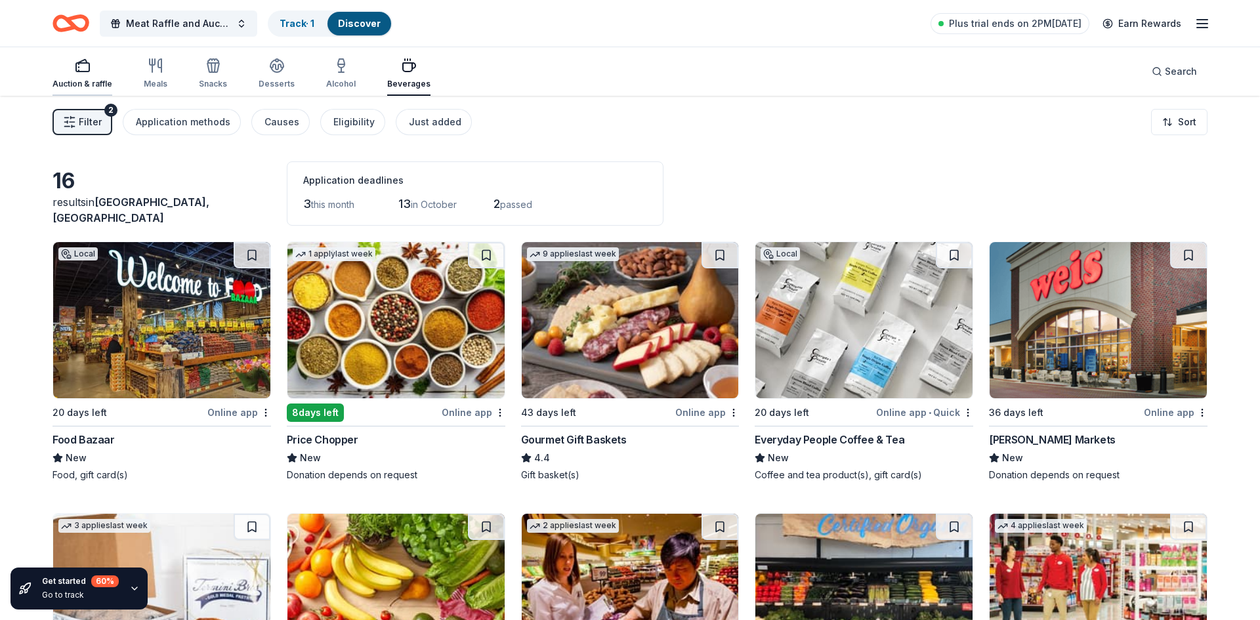
click at [82, 74] on div "Auction & raffle" at bounding box center [82, 73] width 60 height 31
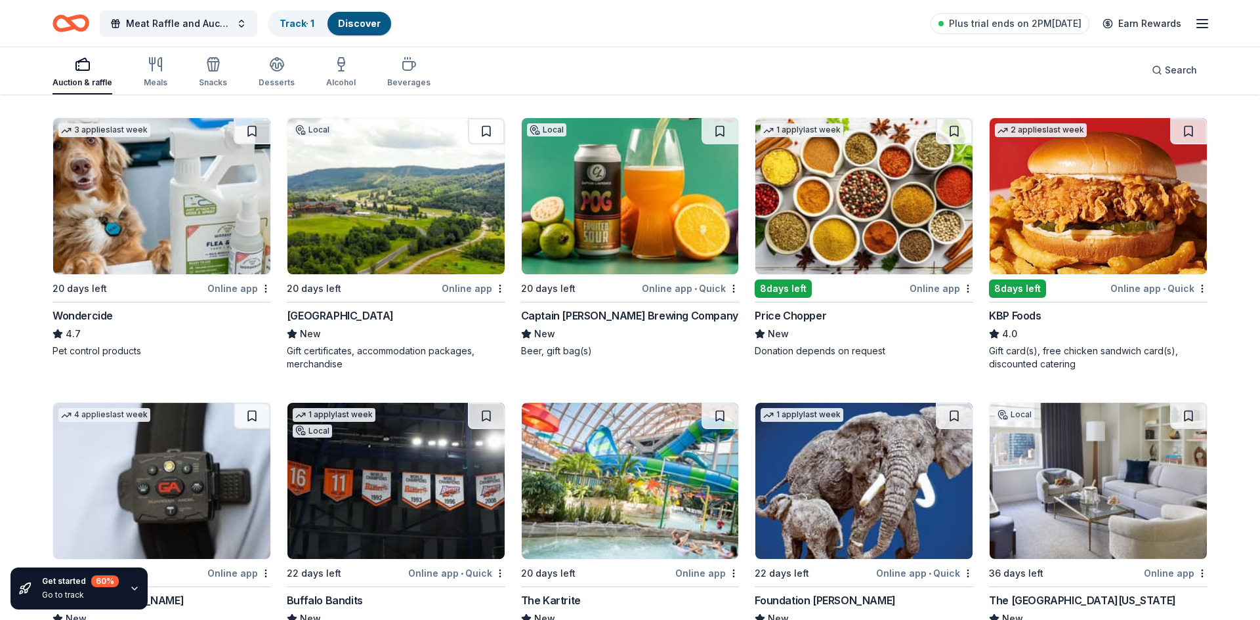
scroll to position [676, 0]
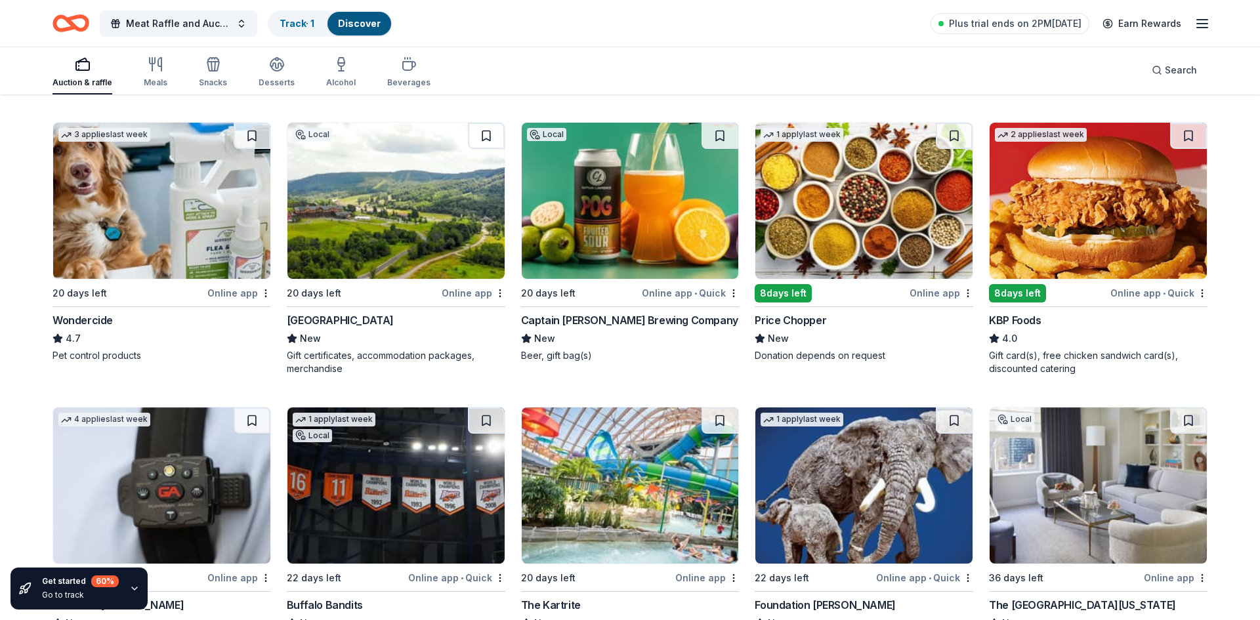
click at [372, 203] on img at bounding box center [395, 201] width 217 height 156
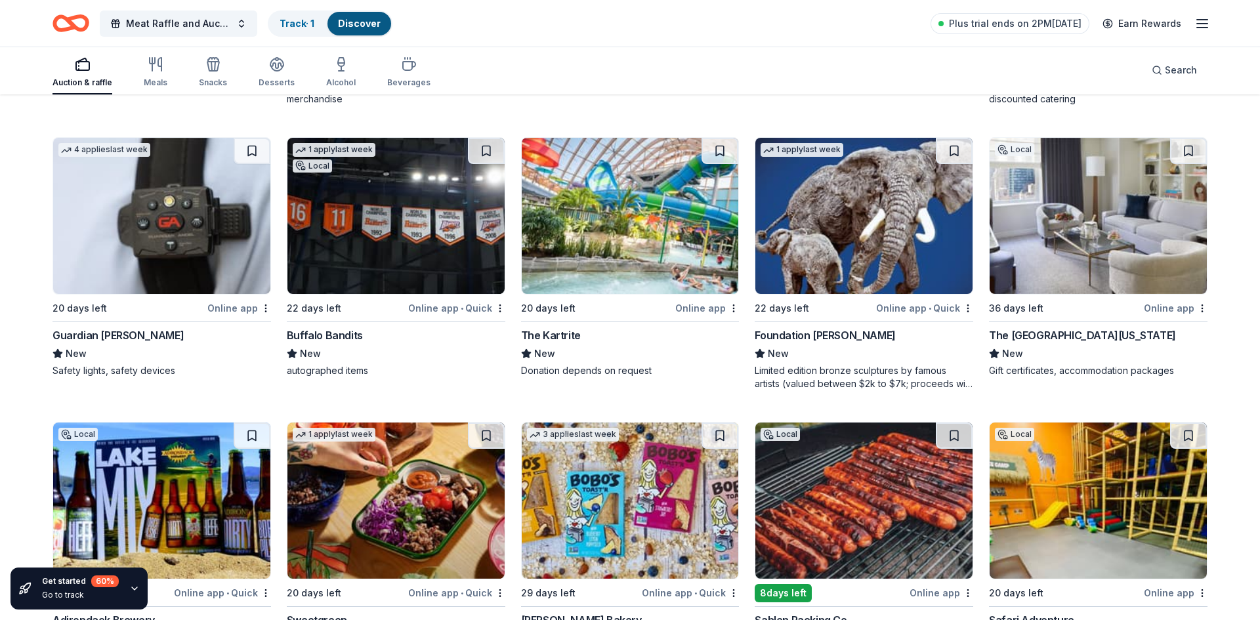
scroll to position [943, 0]
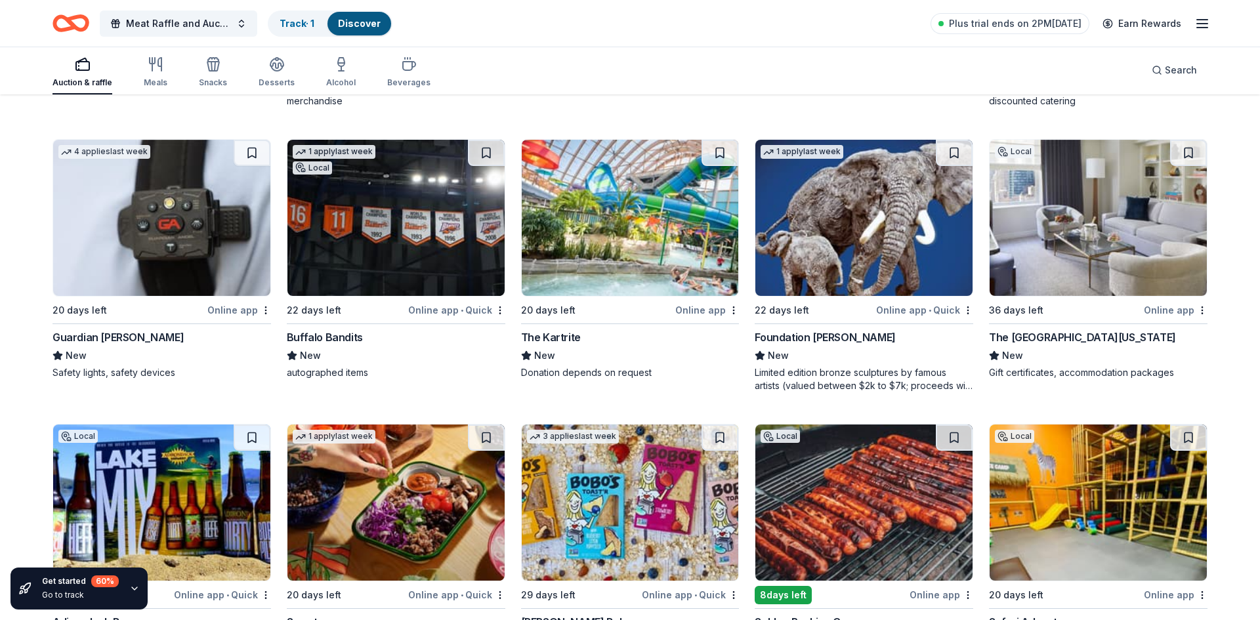
click at [843, 182] on img at bounding box center [863, 218] width 217 height 156
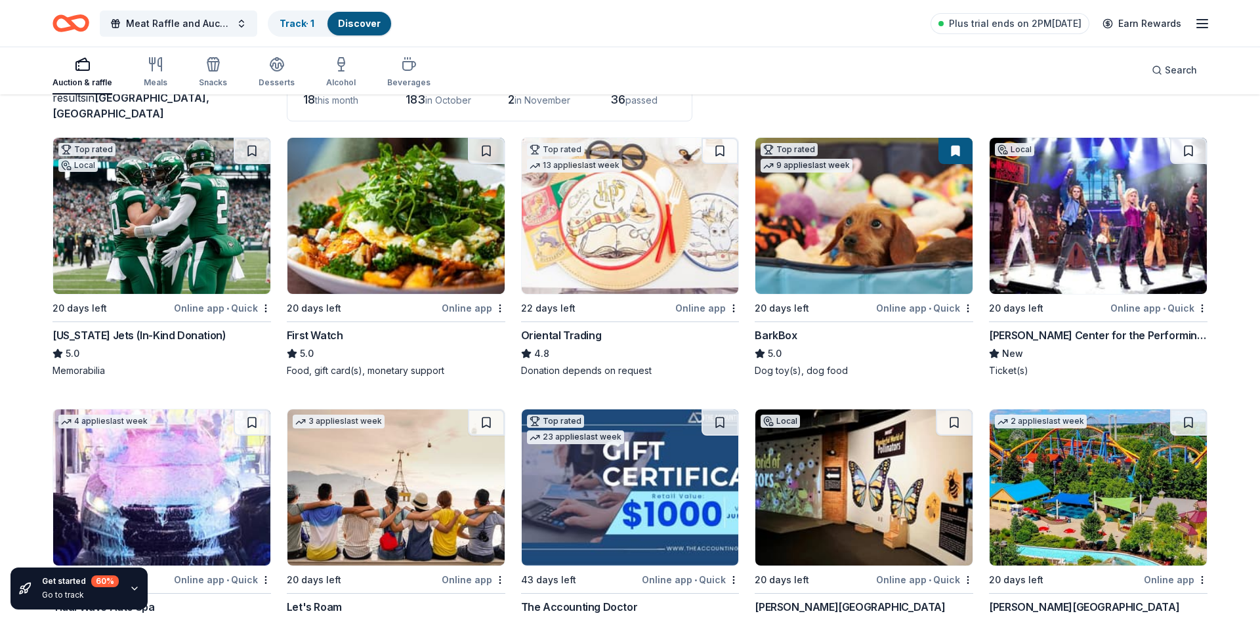
scroll to position [51, 0]
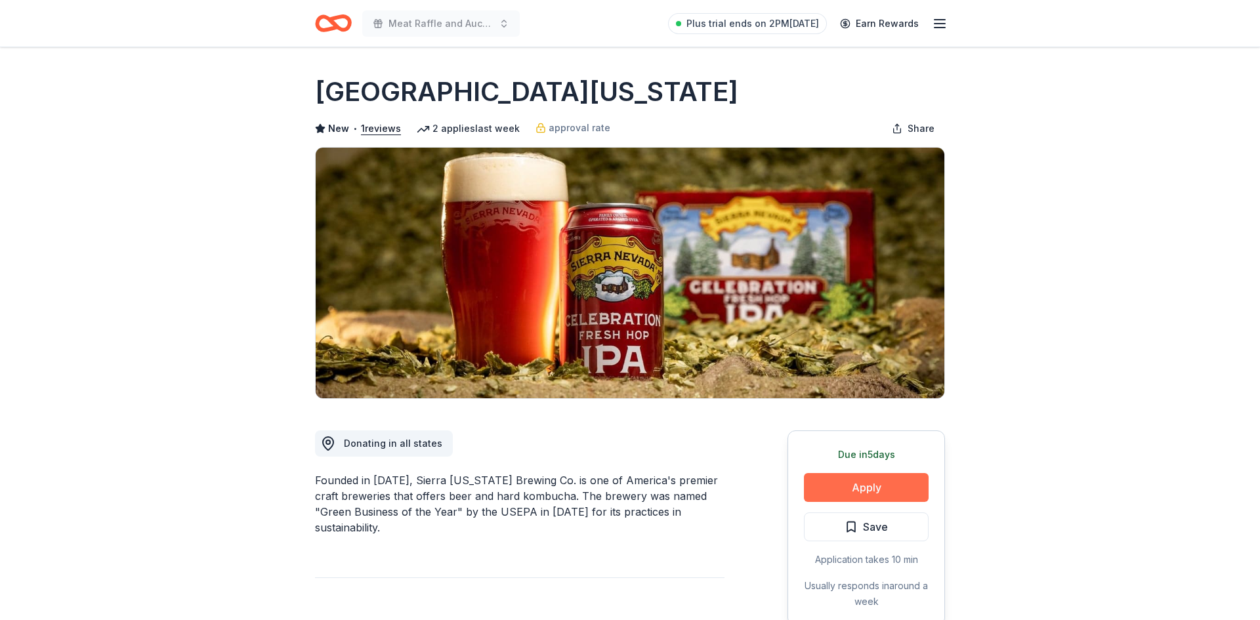
click at [853, 491] on button "Apply" at bounding box center [866, 487] width 125 height 29
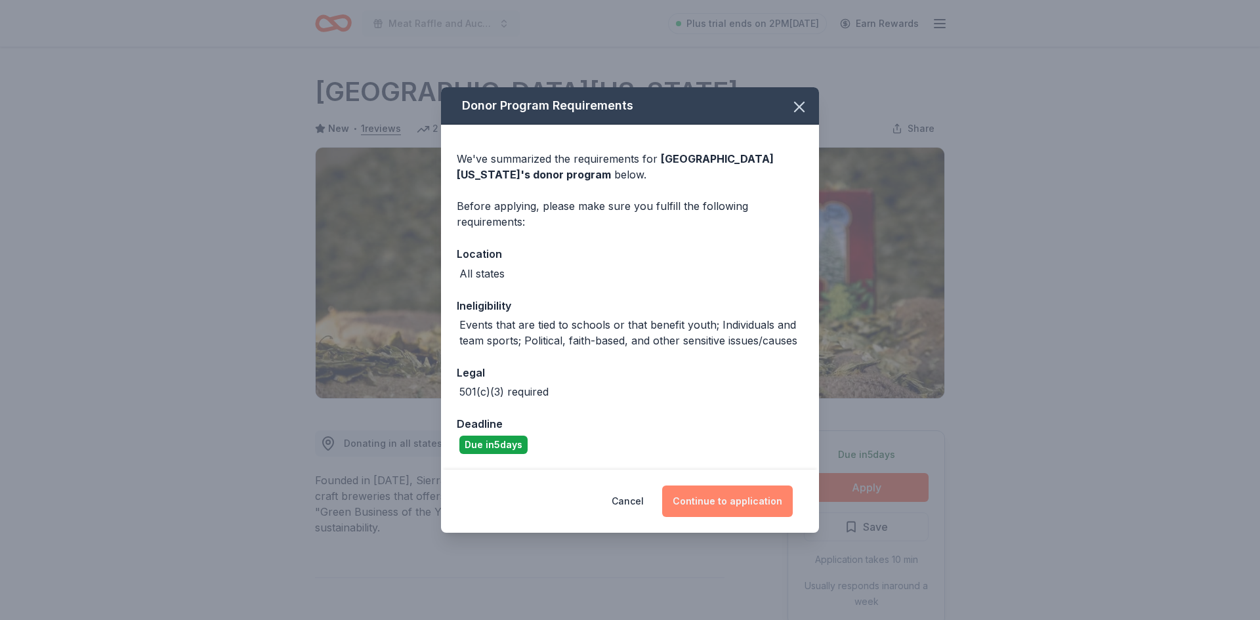
click at [749, 498] on button "Continue to application" at bounding box center [727, 500] width 131 height 31
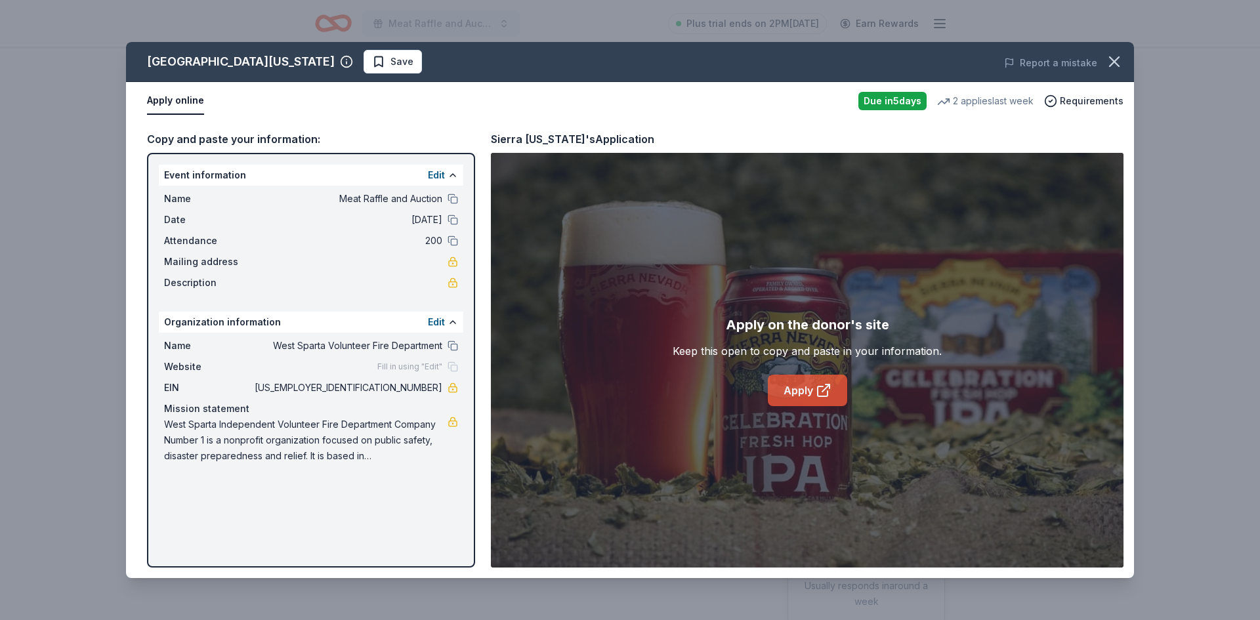
click at [812, 393] on link "Apply" at bounding box center [807, 390] width 79 height 31
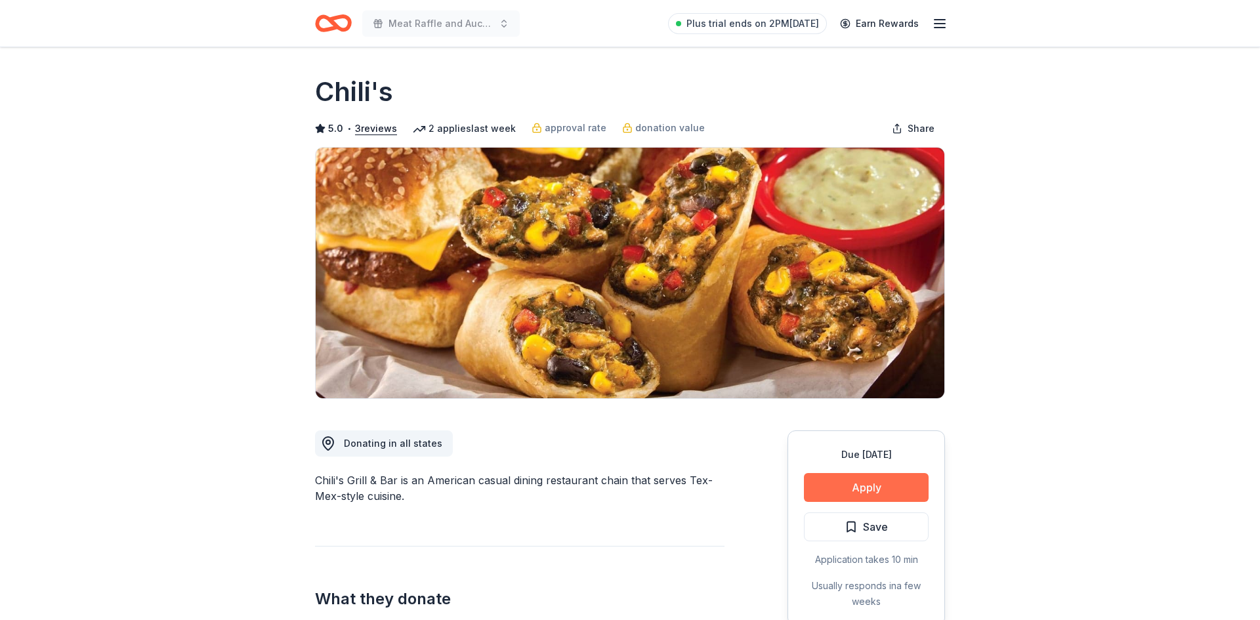
click at [867, 484] on button "Apply" at bounding box center [866, 487] width 125 height 29
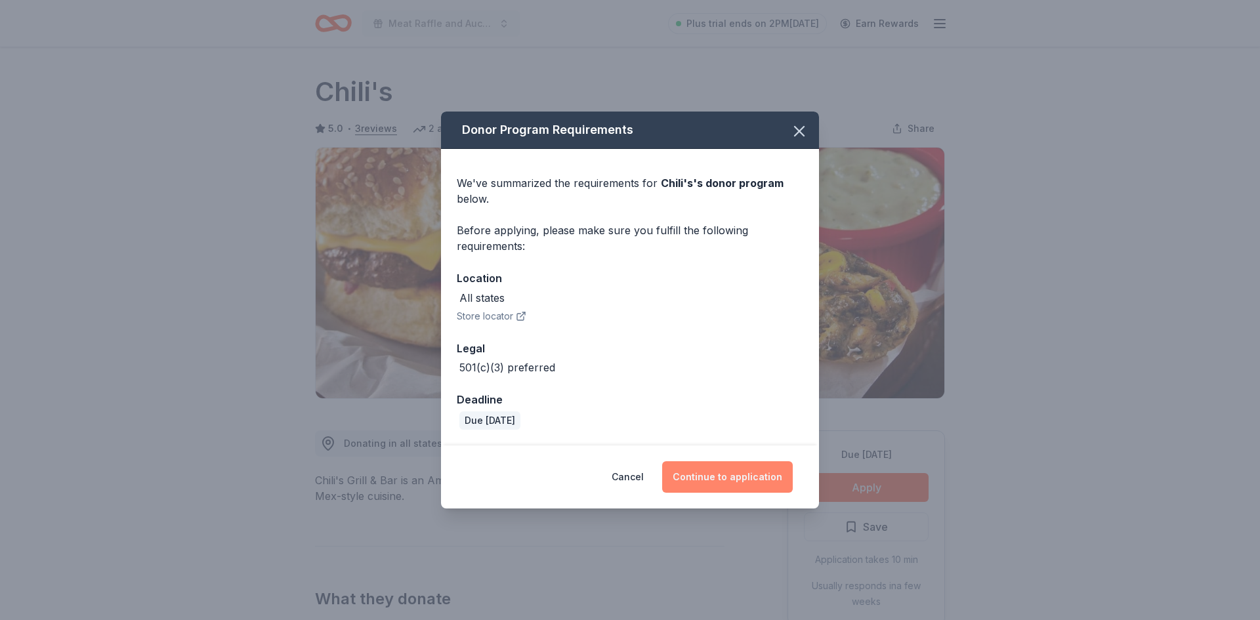
click at [736, 478] on button "Continue to application" at bounding box center [727, 476] width 131 height 31
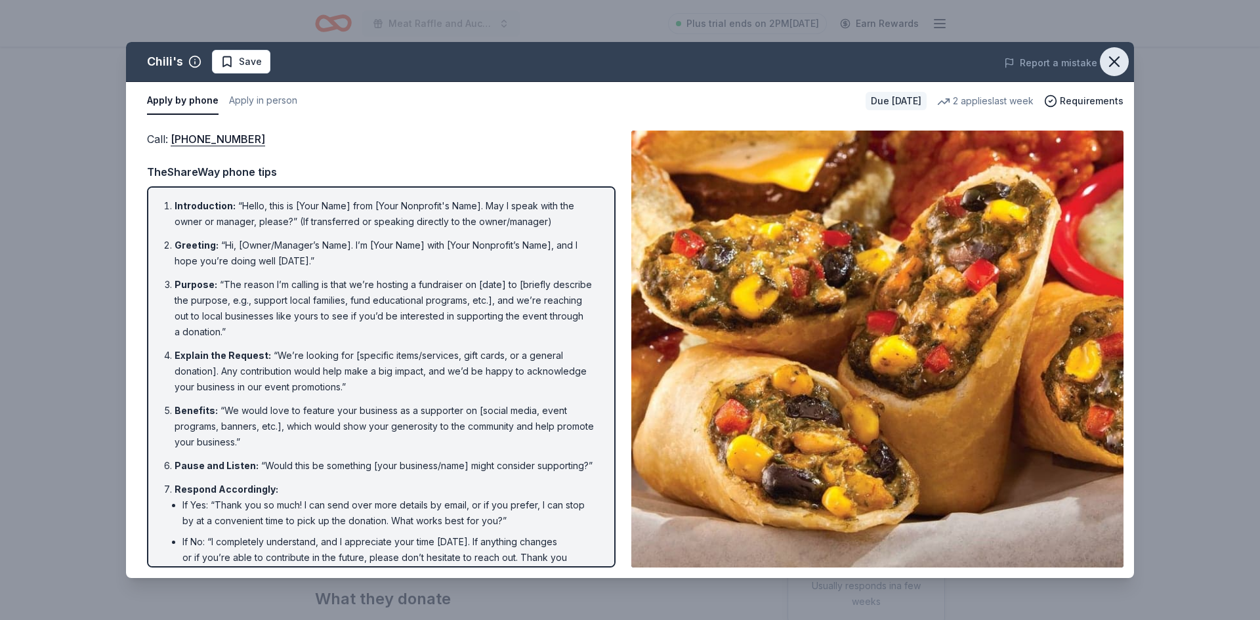
click at [1115, 62] on icon "button" at bounding box center [1113, 61] width 9 height 9
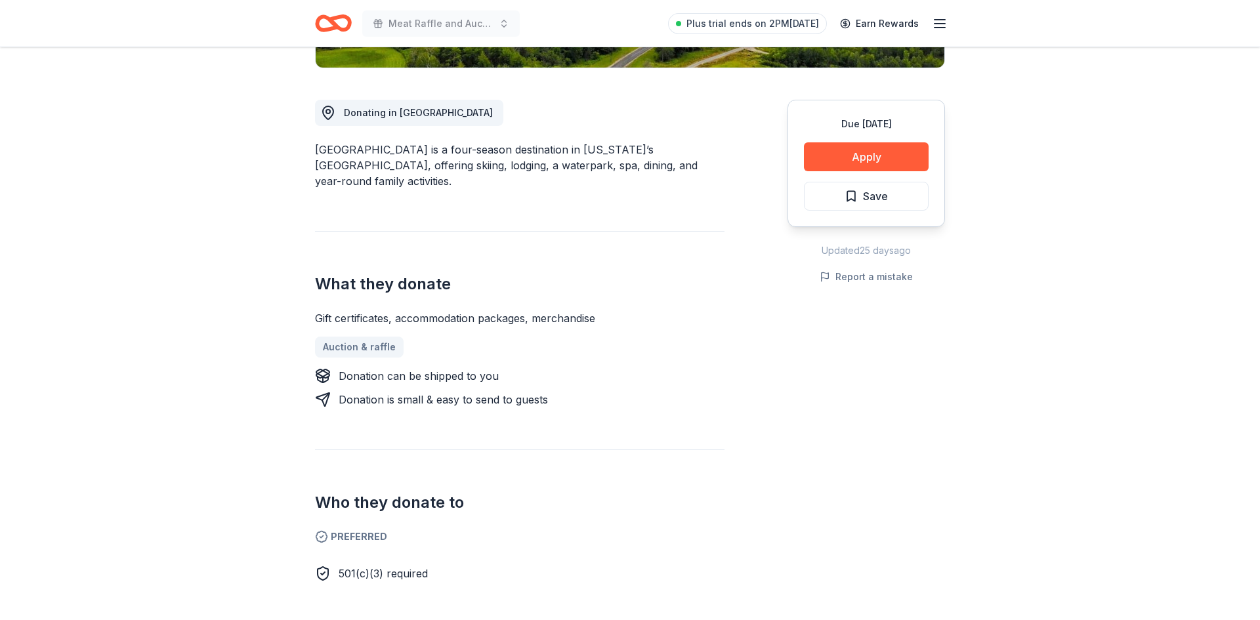
scroll to position [347, 0]
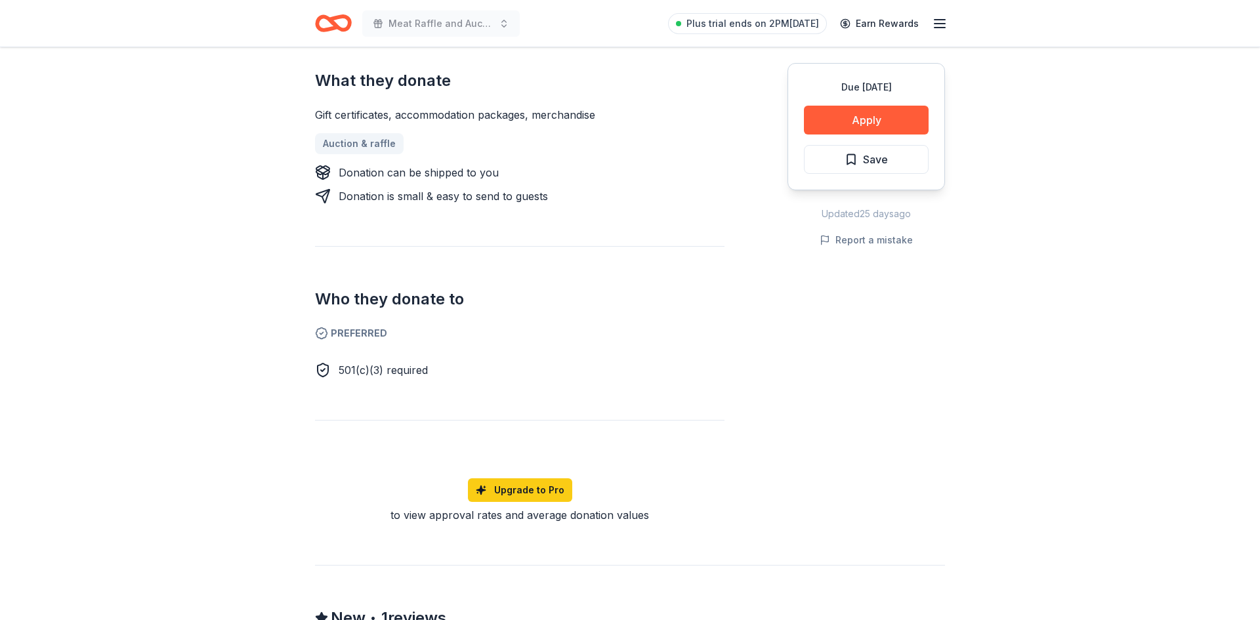
click at [73, 477] on div "Due [DATE] Share [GEOGRAPHIC_DATA] New • 1 reviews Share Donating in NY [GEOGRA…" at bounding box center [630, 355] width 1260 height 1684
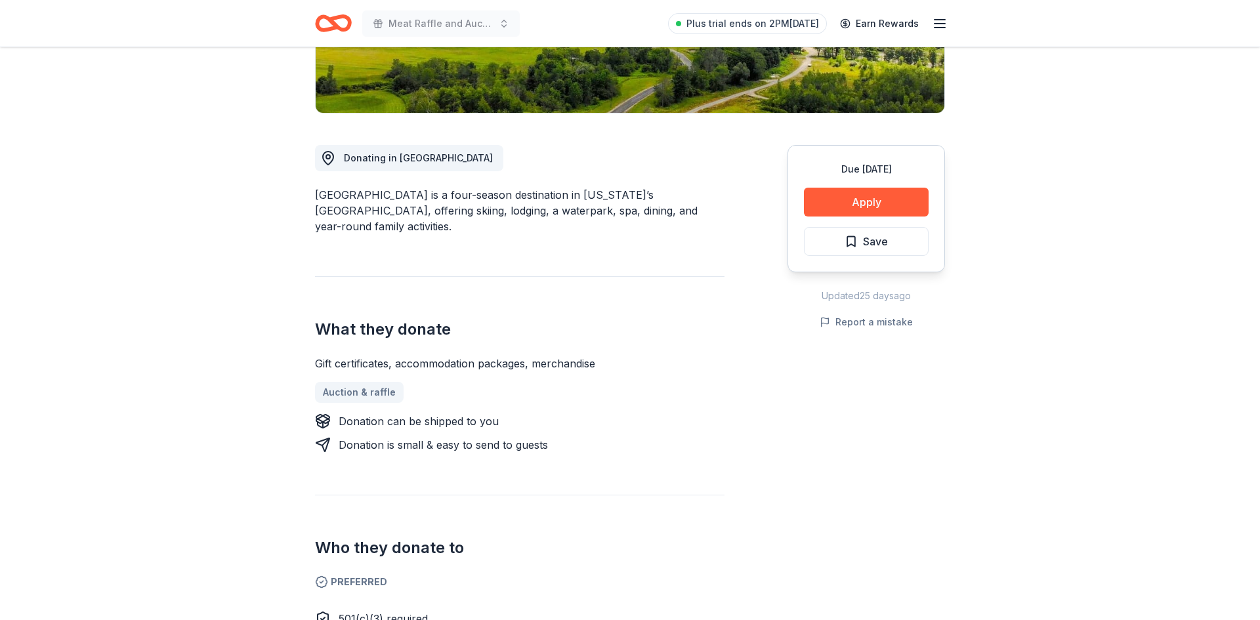
scroll to position [0, 0]
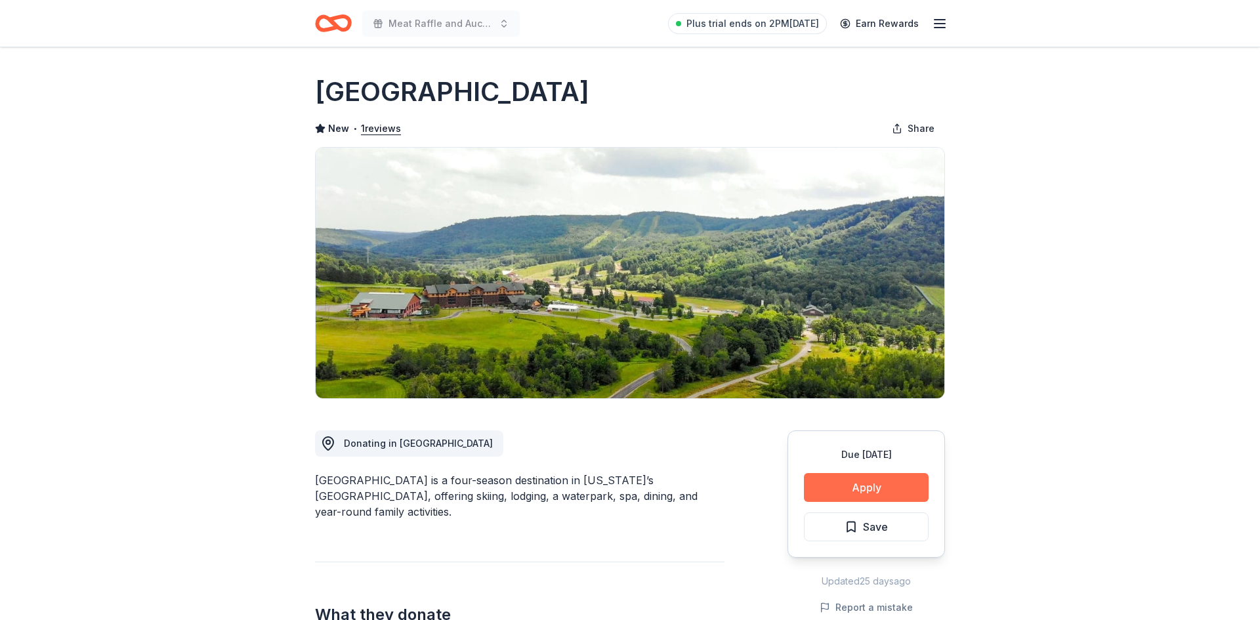
click at [867, 482] on button "Apply" at bounding box center [866, 487] width 125 height 29
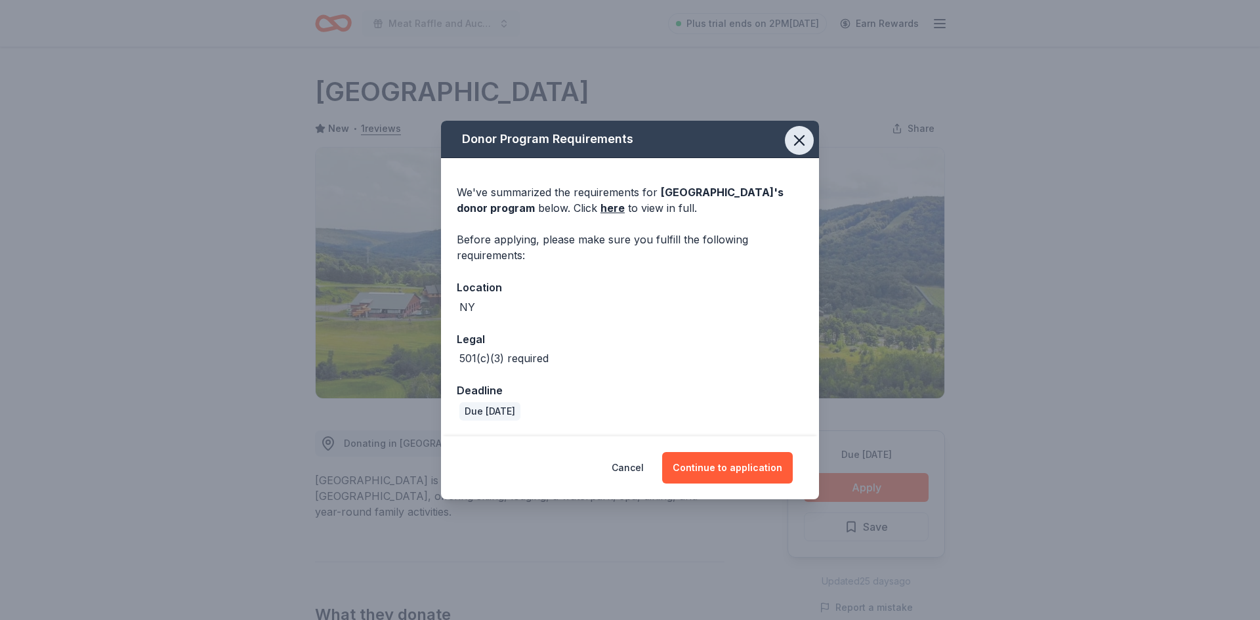
click at [802, 137] on icon "button" at bounding box center [798, 140] width 9 height 9
